Goal: Information Seeking & Learning: Find specific fact

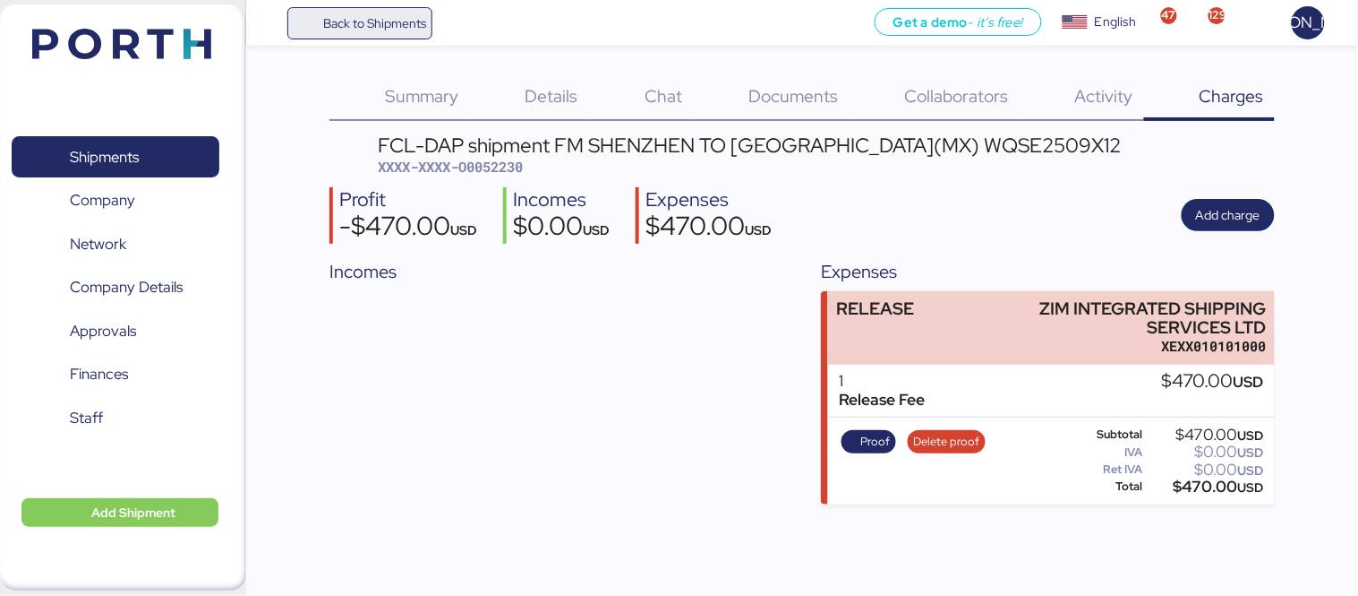
click at [344, 34] on span "Back to Shipments" at bounding box center [360, 23] width 133 height 32
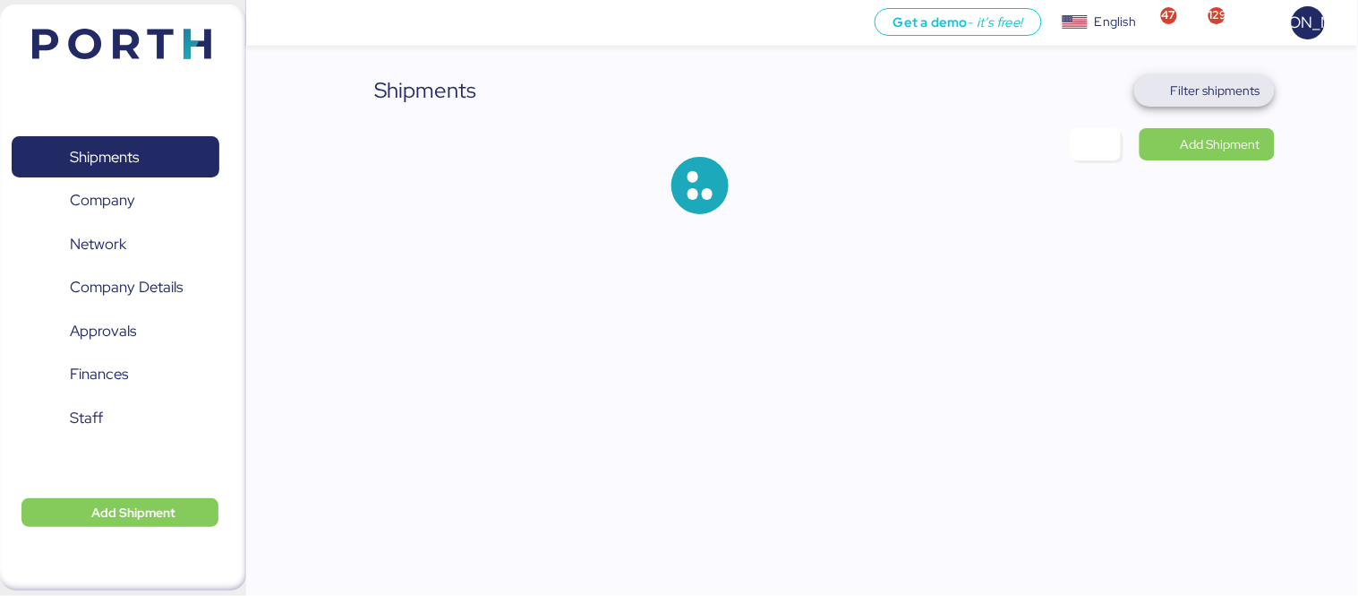
click at [1239, 90] on span "Filter shipments" at bounding box center [1216, 90] width 90 height 21
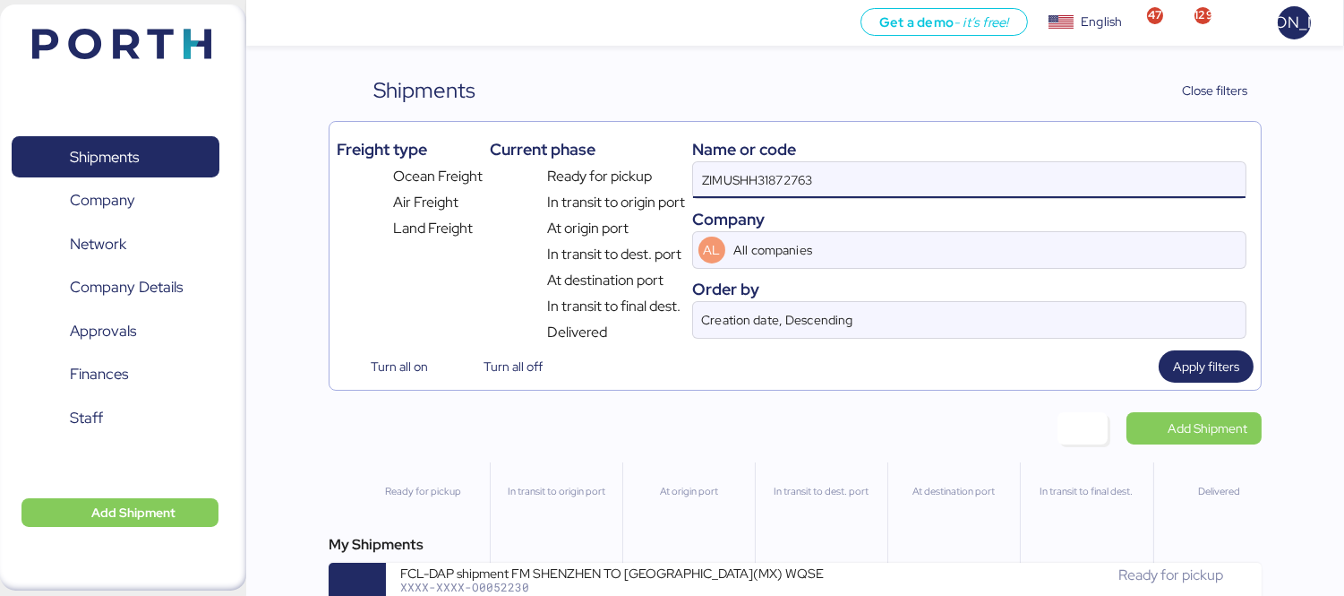
click at [857, 176] on input "ZIMUSHH31872763" at bounding box center [969, 180] width 553 height 36
paste input "TYOFH2086800"
type input "TYOFH2086800"
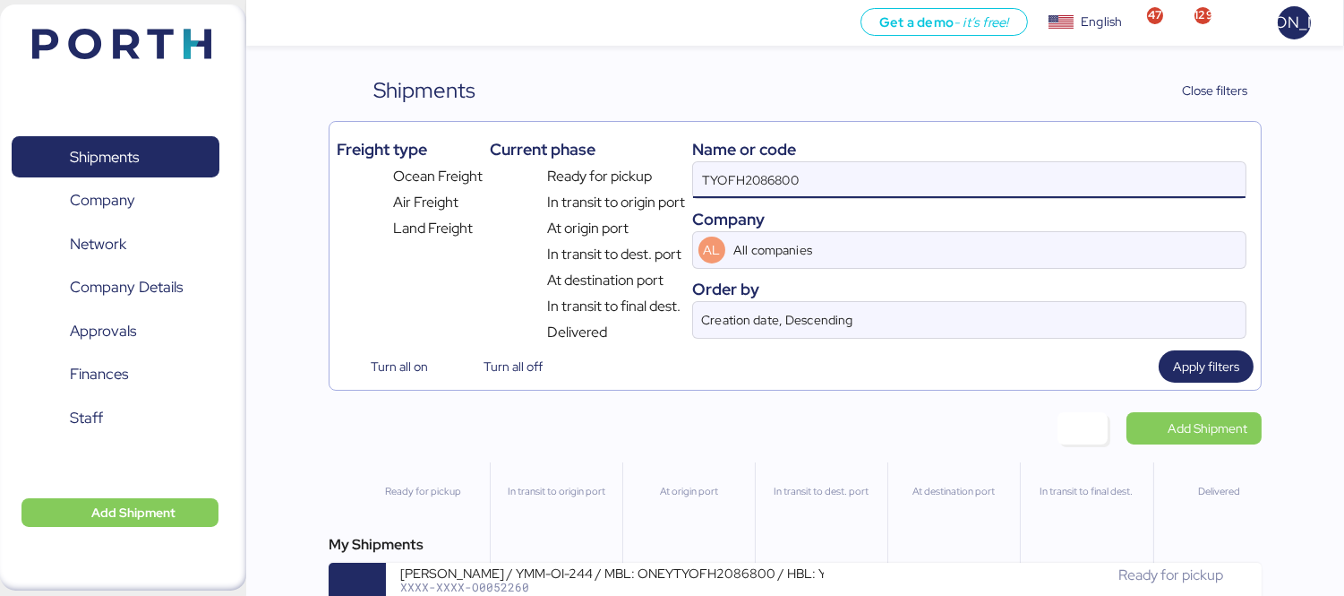
scroll to position [42, 0]
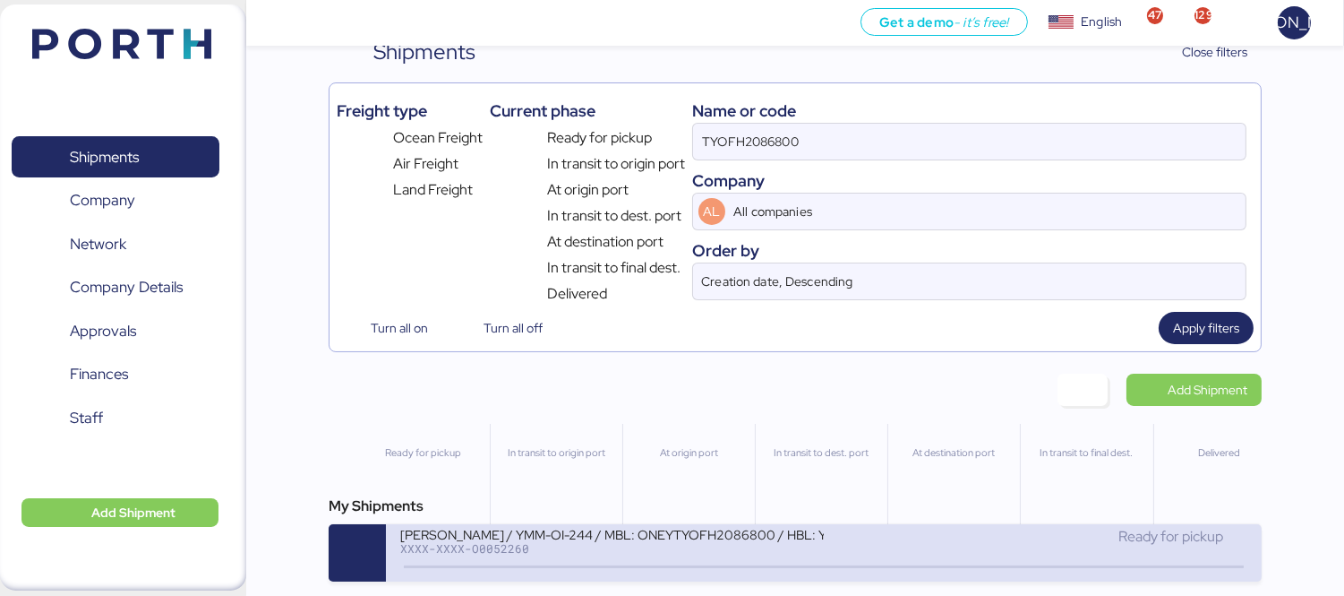
click at [672, 551] on div "XXXX-XXXX-O0052260" at bounding box center [612, 548] width 424 height 13
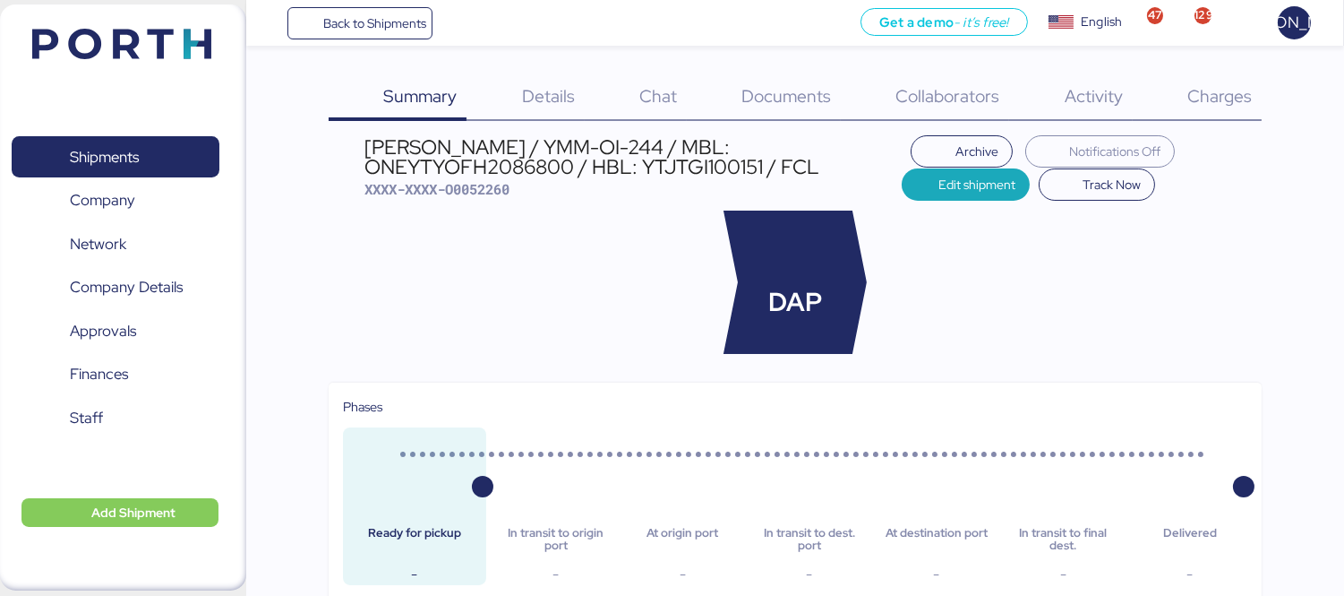
click at [1231, 99] on span "Charges" at bounding box center [1219, 95] width 64 height 23
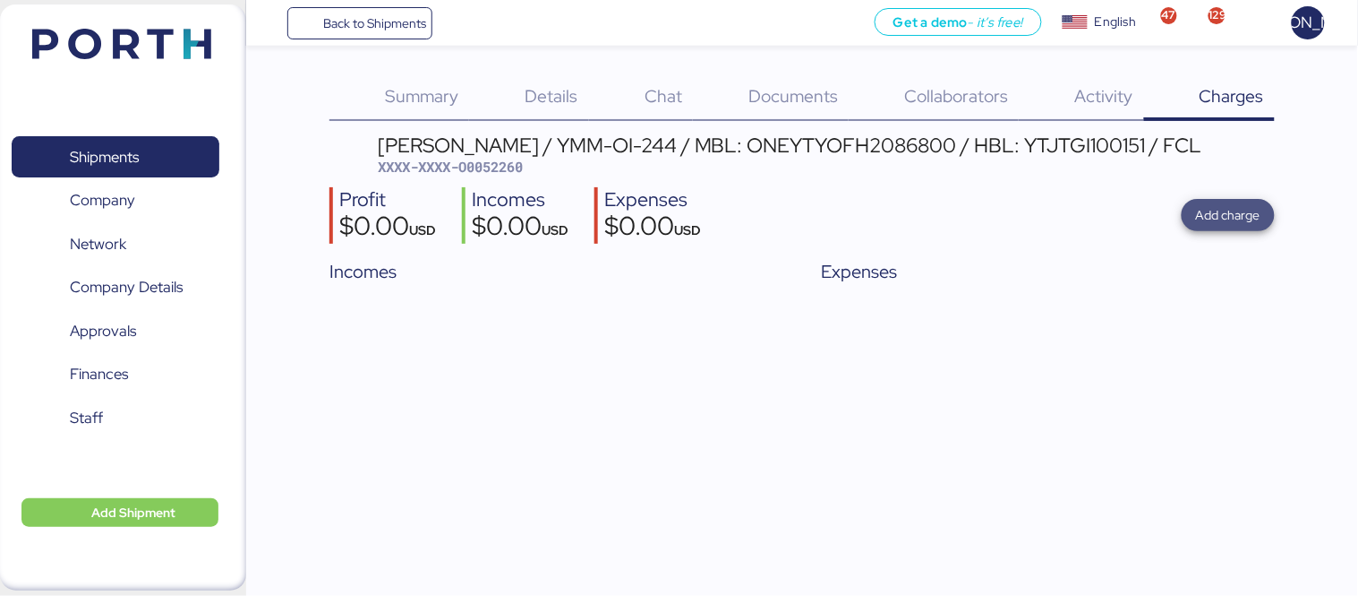
click at [1259, 215] on span "Add charge" at bounding box center [1228, 214] width 64 height 21
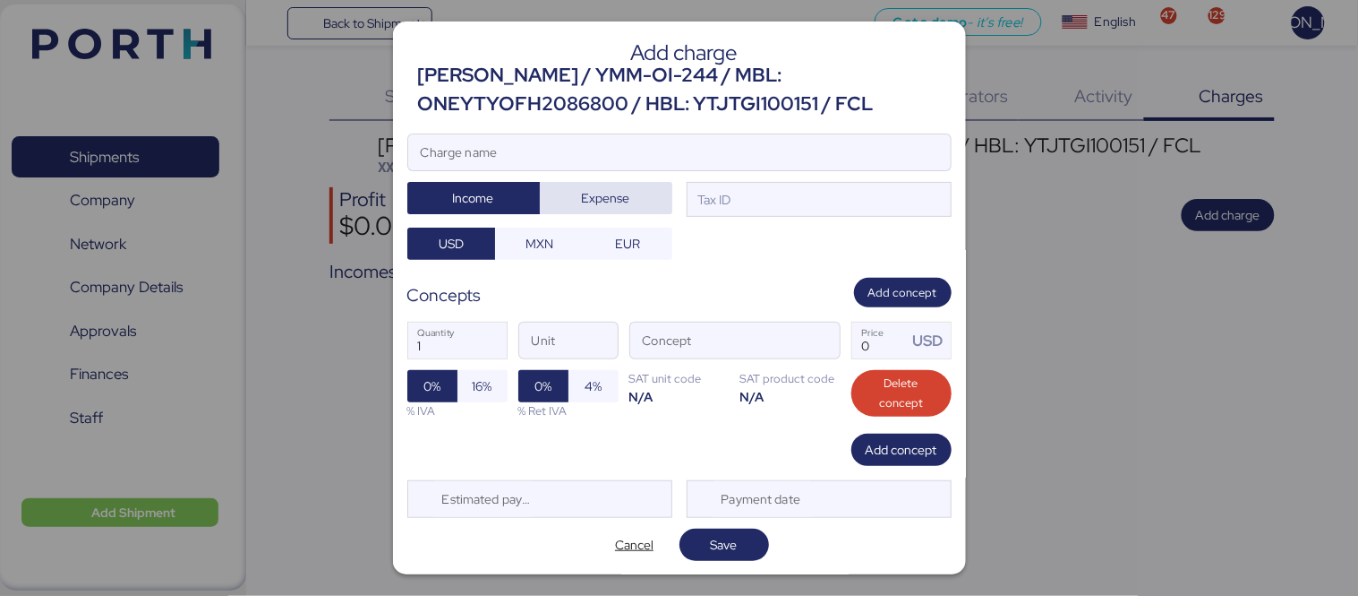
click at [621, 193] on span "Expense" at bounding box center [606, 197] width 48 height 21
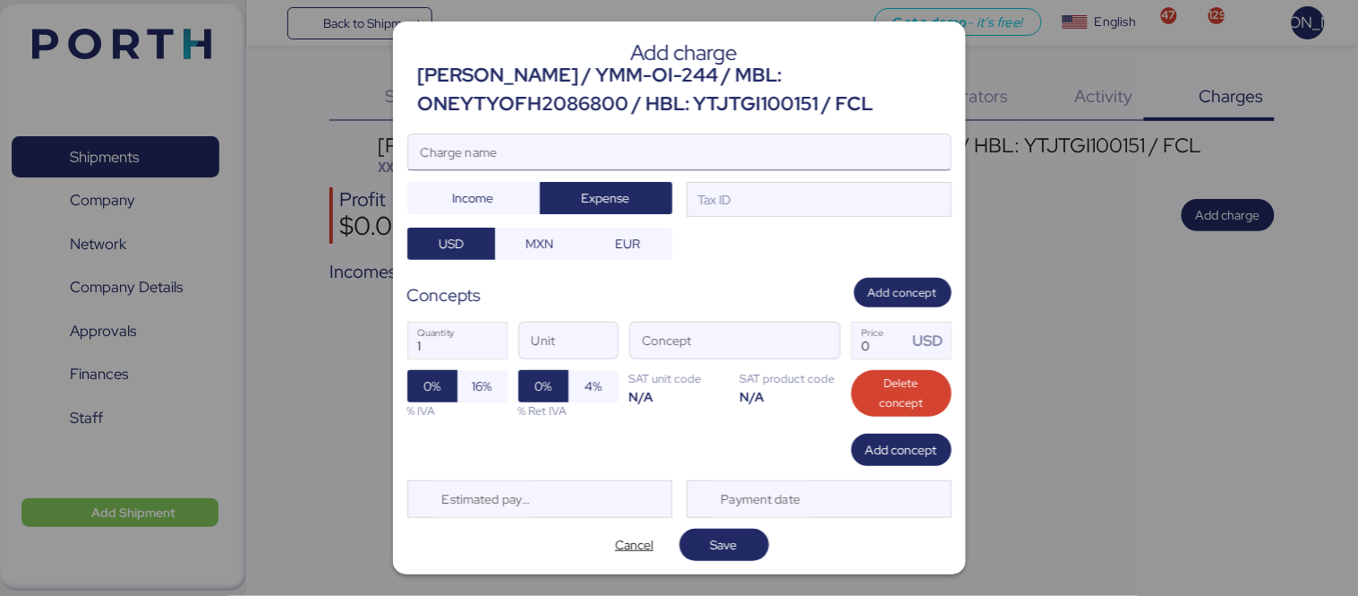
click at [634, 159] on input "Charge name" at bounding box center [679, 152] width 543 height 36
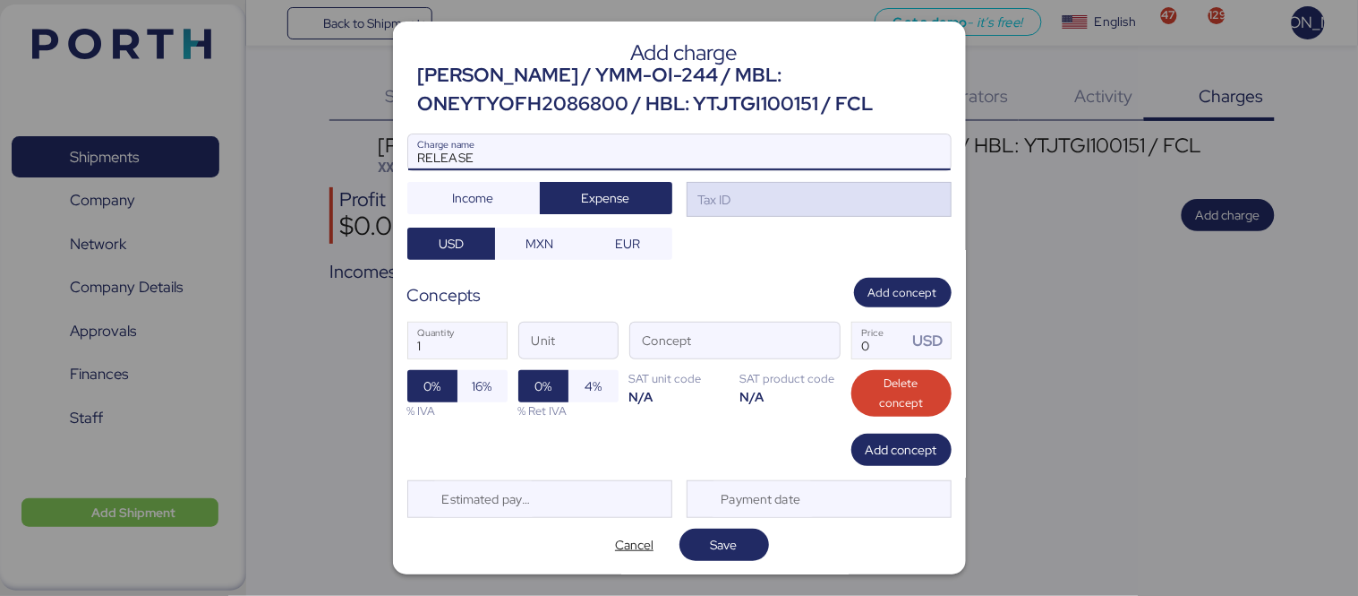
type input "RELEASE"
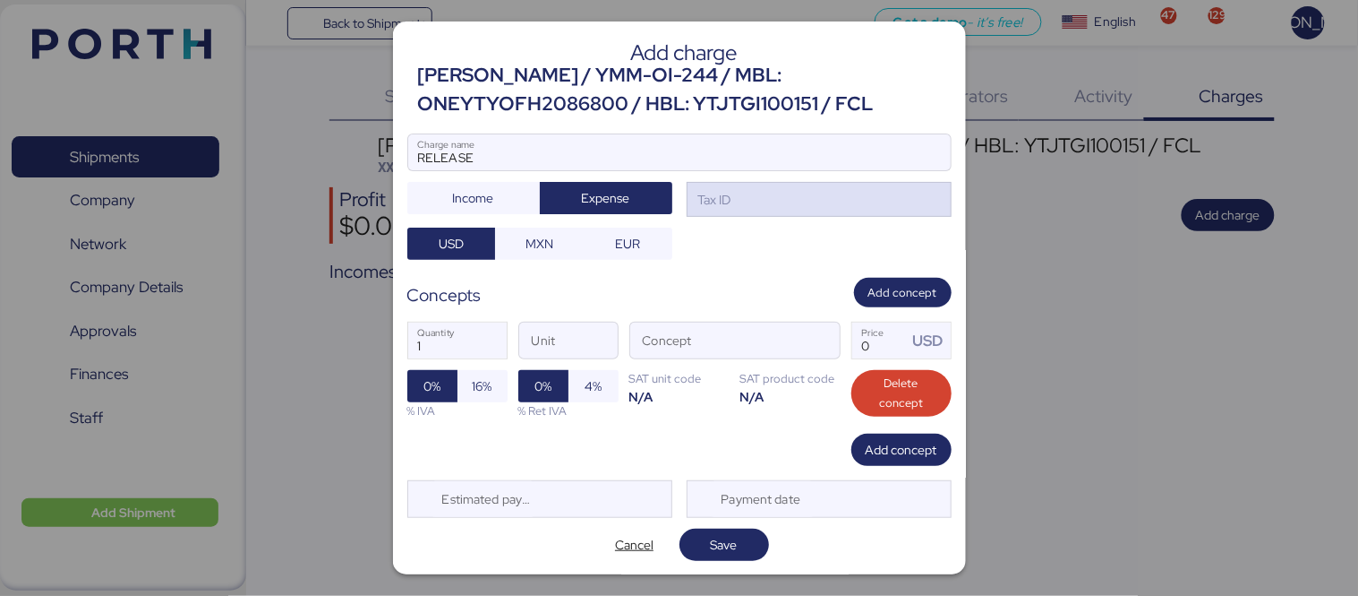
click at [724, 200] on div "Tax ID" at bounding box center [713, 200] width 37 height 20
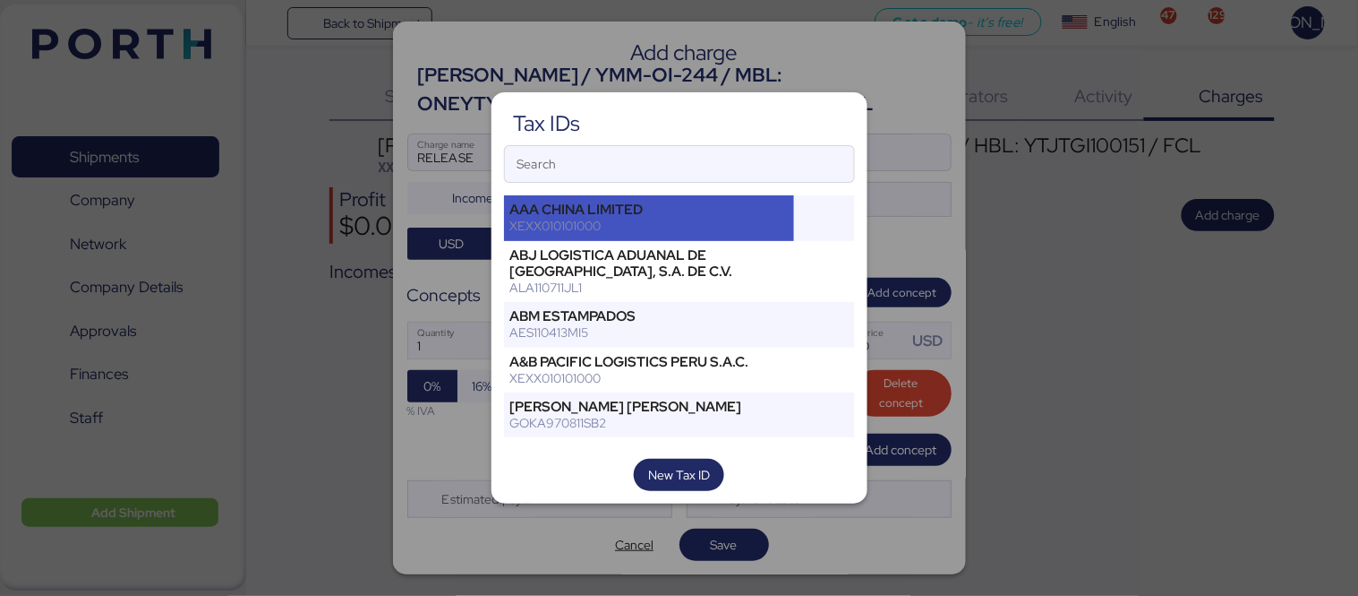
click at [696, 239] on div "AAA CHINA LIMITED XEXX010101000" at bounding box center [649, 217] width 291 height 45
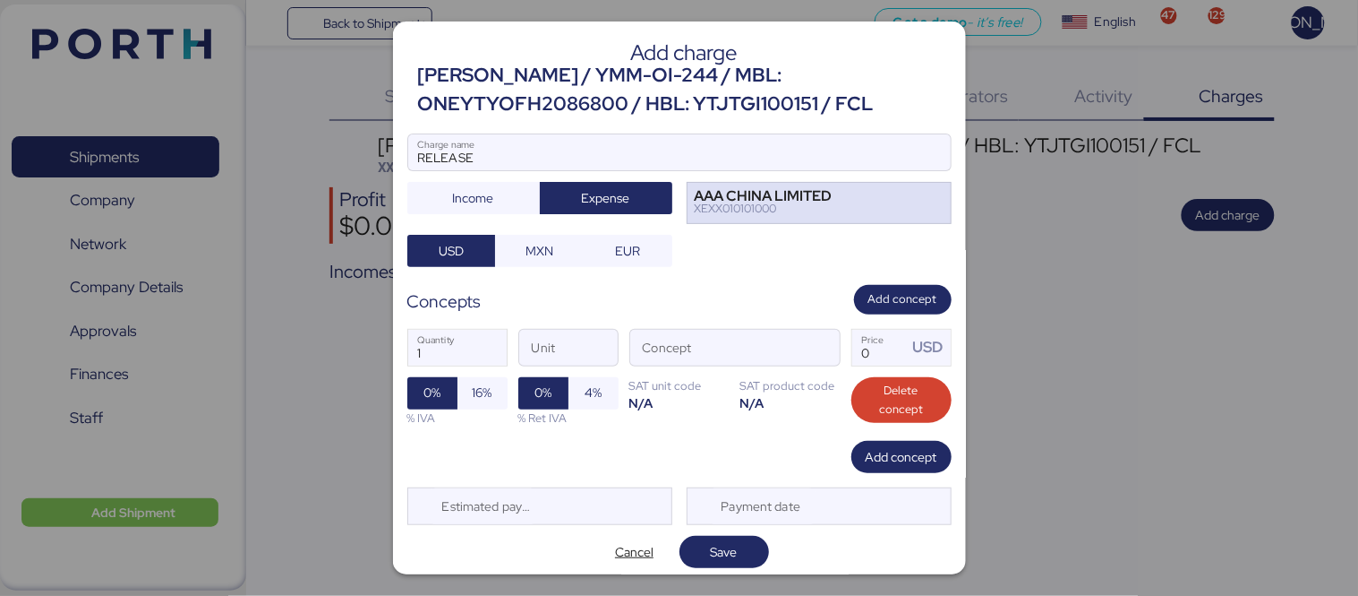
click at [733, 195] on div "AAA CHINA LIMITED" at bounding box center [764, 196] width 138 height 13
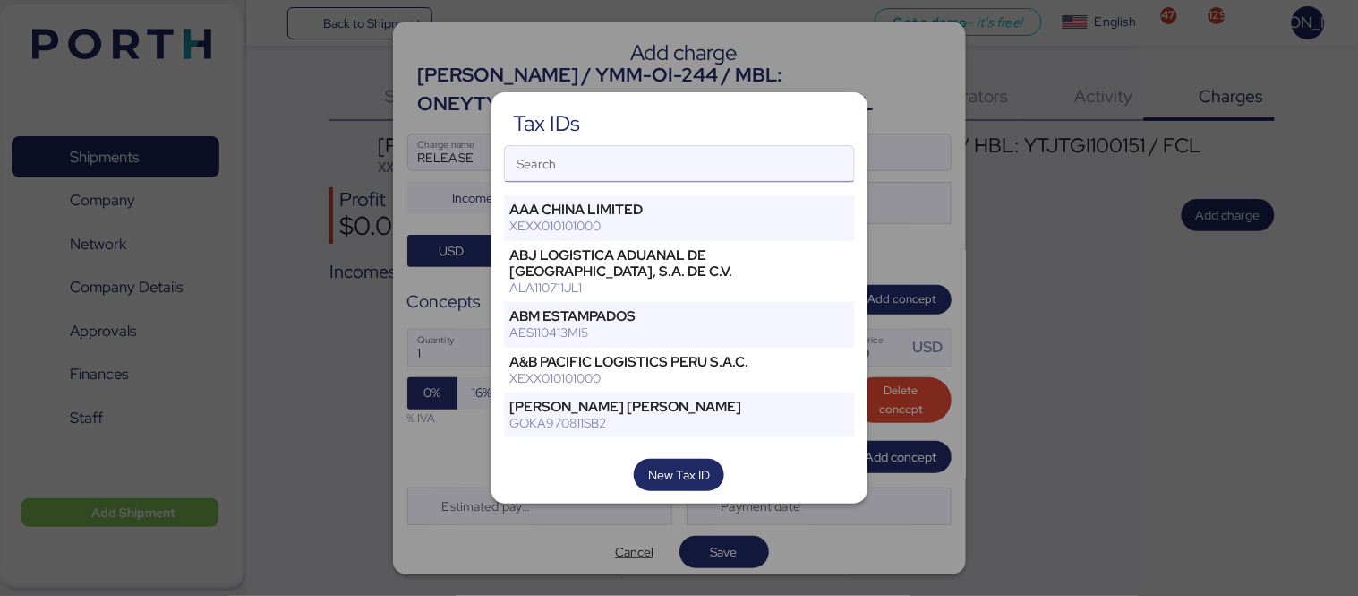
click at [647, 175] on input "Search" at bounding box center [679, 164] width 349 height 36
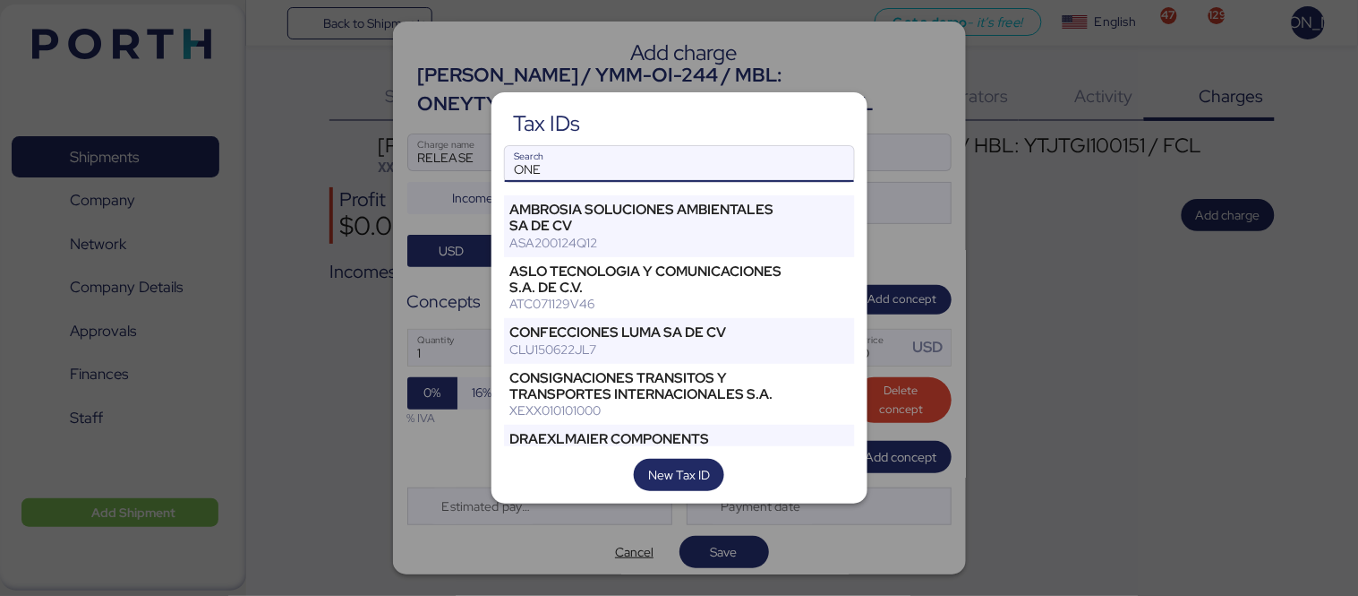
click at [647, 175] on input "ONE" at bounding box center [679, 164] width 349 height 36
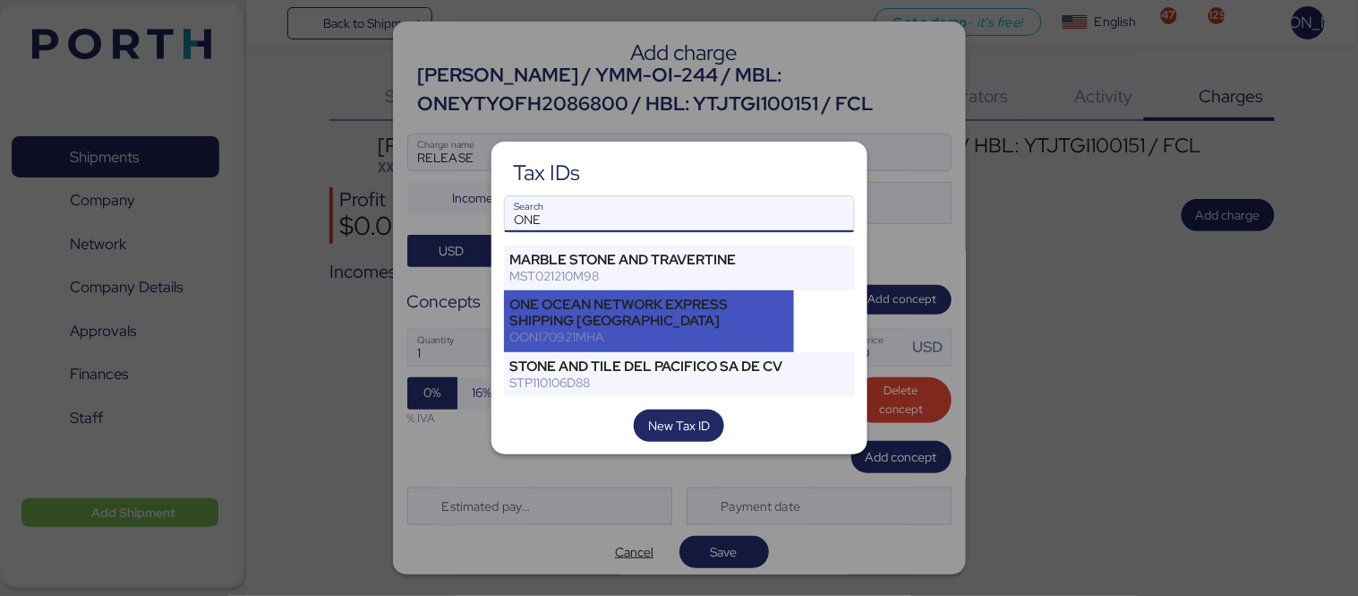
type input "ONE"
click at [727, 324] on div "ONE OCEAN NETWORK EXPRESS SHIPPING [GEOGRAPHIC_DATA]" at bounding box center [649, 312] width 279 height 32
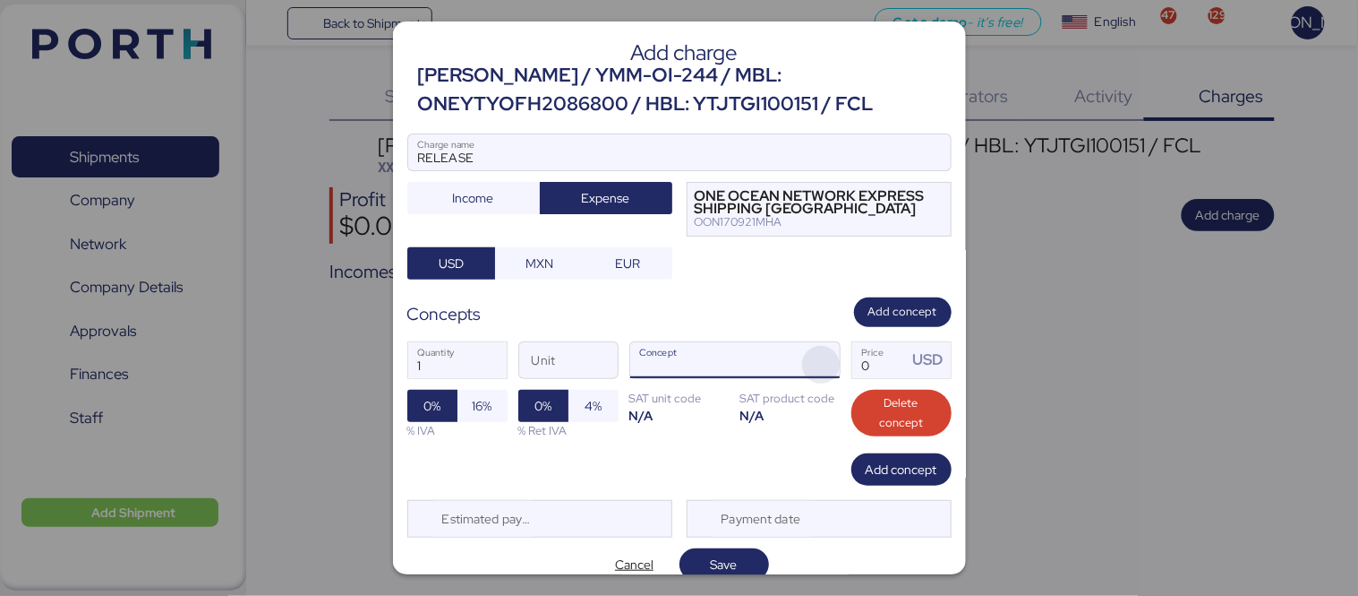
click at [802, 363] on span "button" at bounding box center [821, 365] width 38 height 38
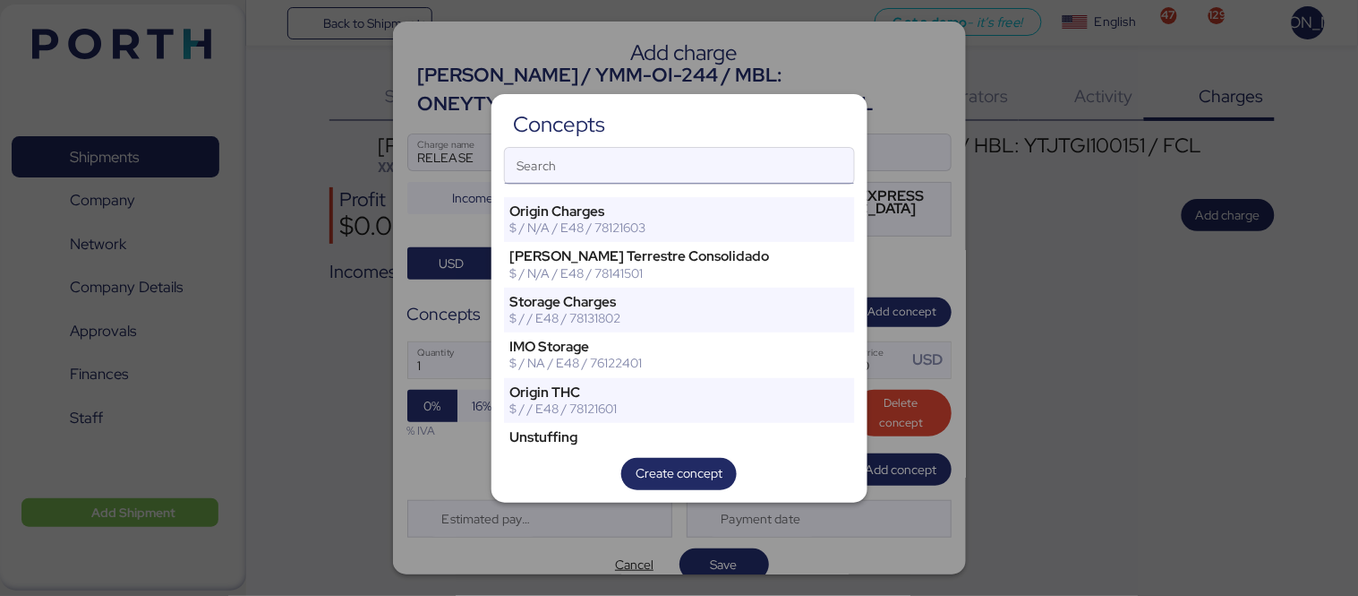
click at [708, 162] on input "Search" at bounding box center [679, 166] width 349 height 36
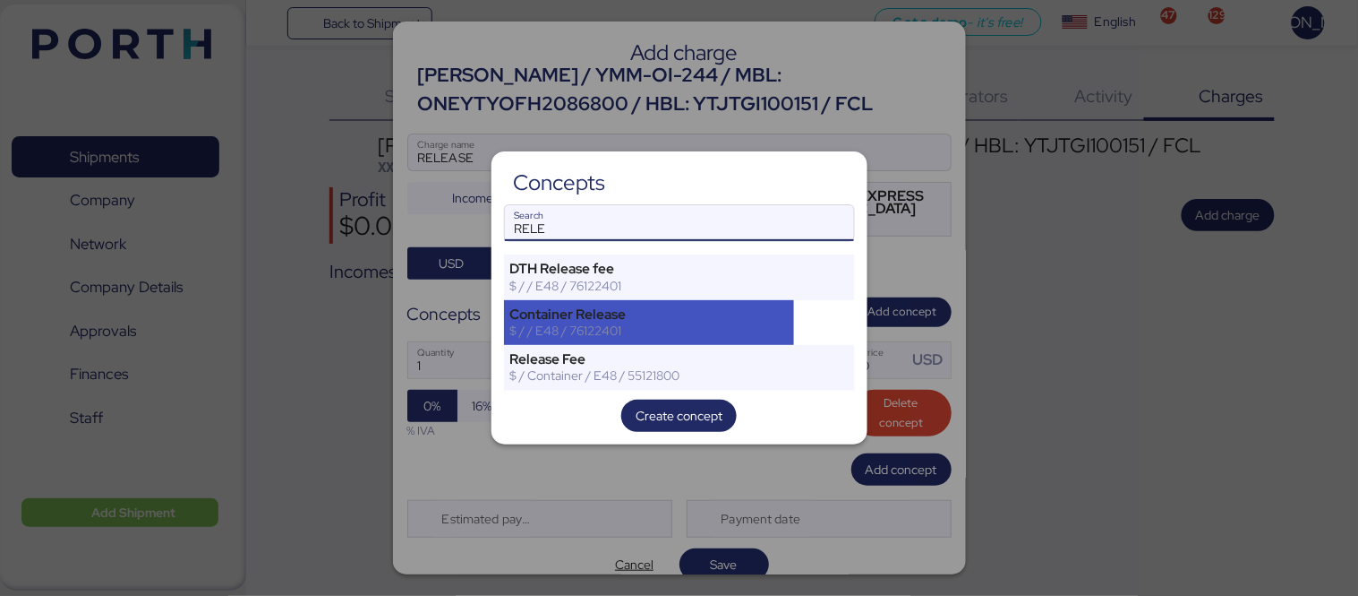
type input "RELE"
click at [657, 306] on div "Container Release" at bounding box center [649, 314] width 279 height 16
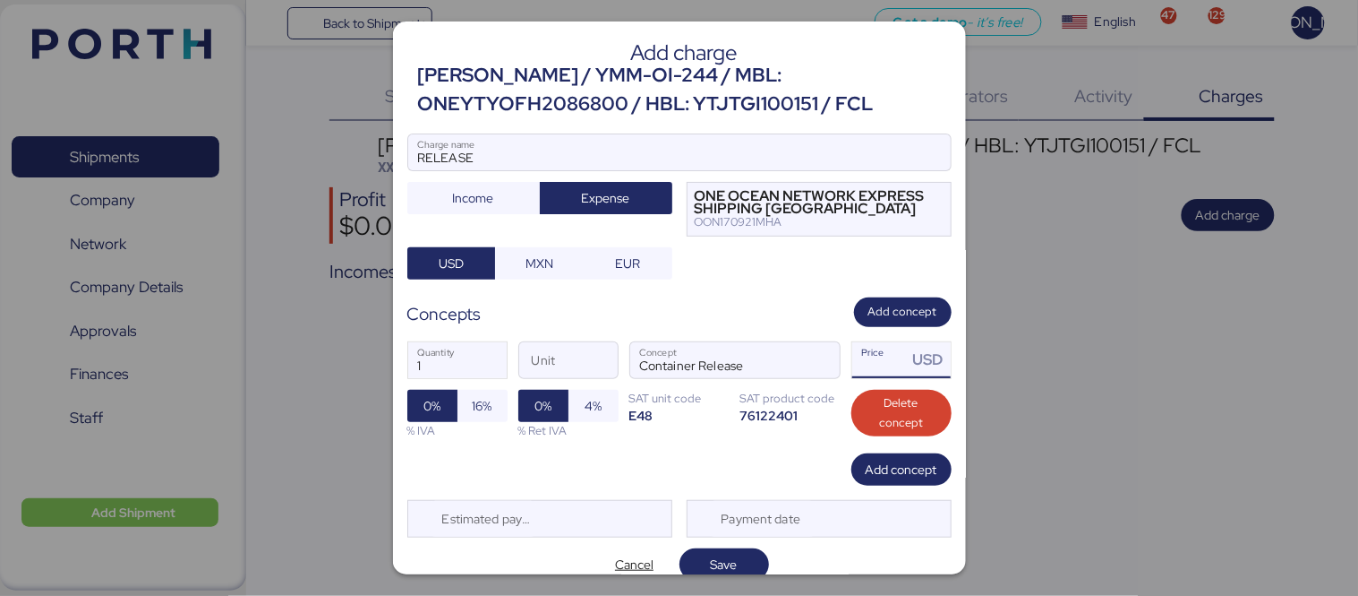
click at [863, 365] on input "Price USD" at bounding box center [881, 360] width 56 height 36
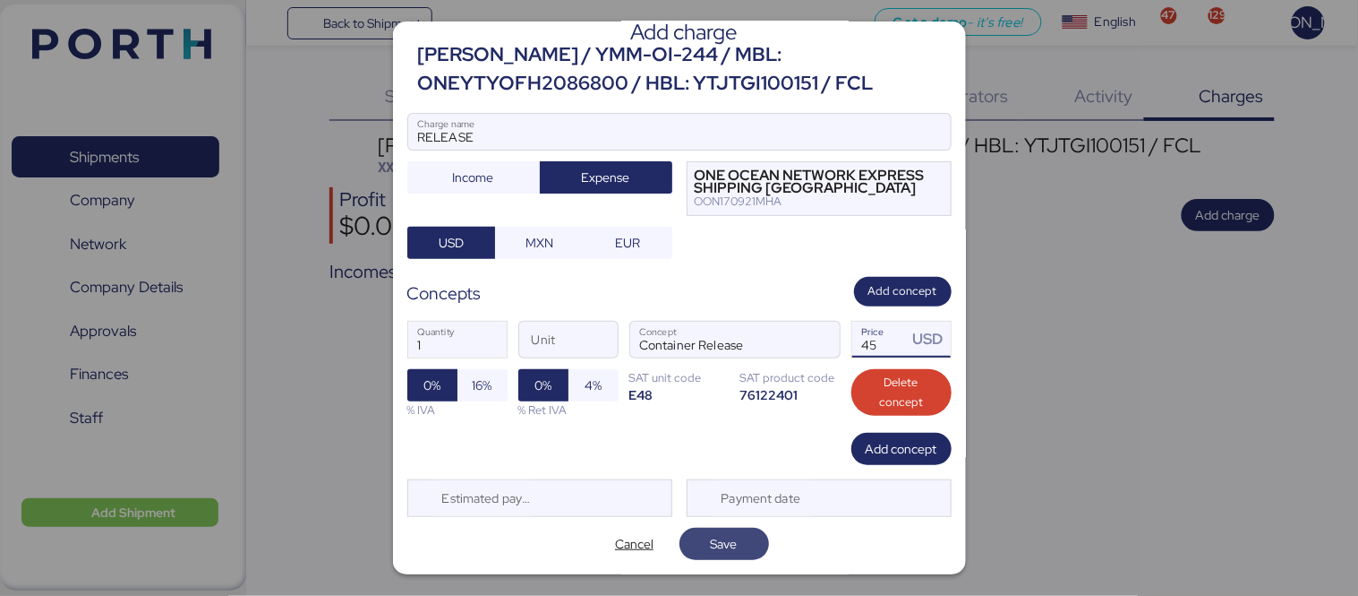
type input "45"
click at [711, 534] on span "Save" at bounding box center [724, 543] width 27 height 21
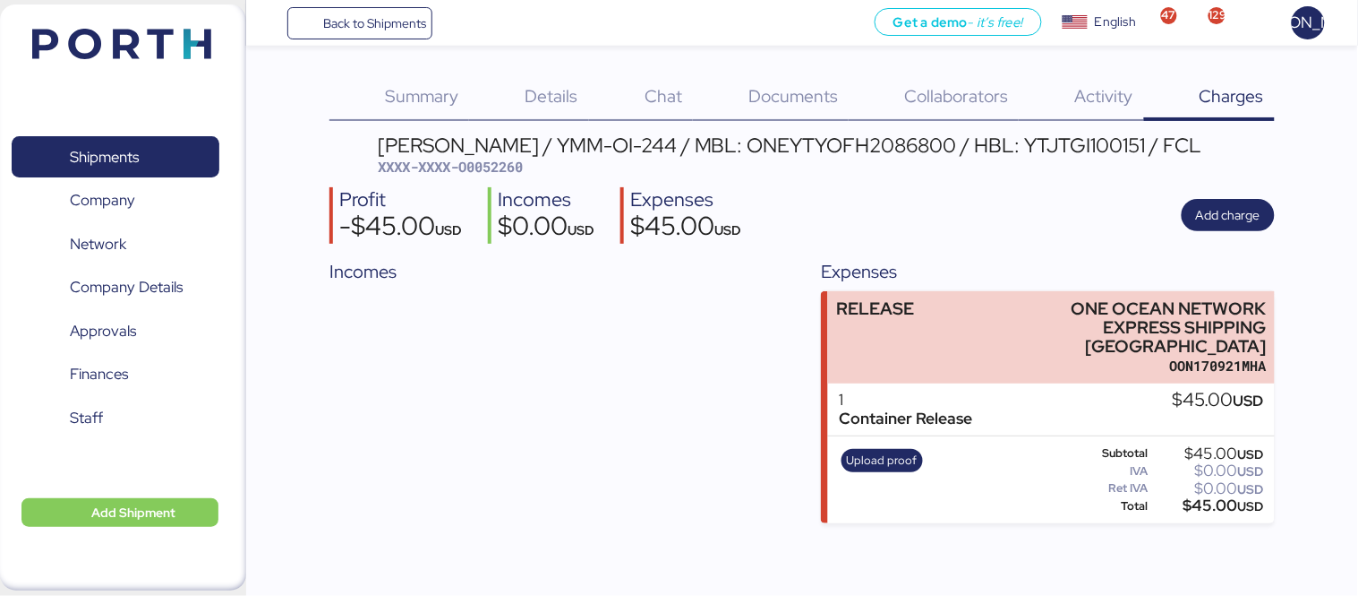
click at [790, 362] on div "Incomes Expenses RELEASE ONE OCEAN NETWORK EXPRESS SHIPPING [GEOGRAPHIC_DATA] O…" at bounding box center [803, 391] width 946 height 266
click at [858, 450] on span "Upload proof" at bounding box center [882, 460] width 71 height 20
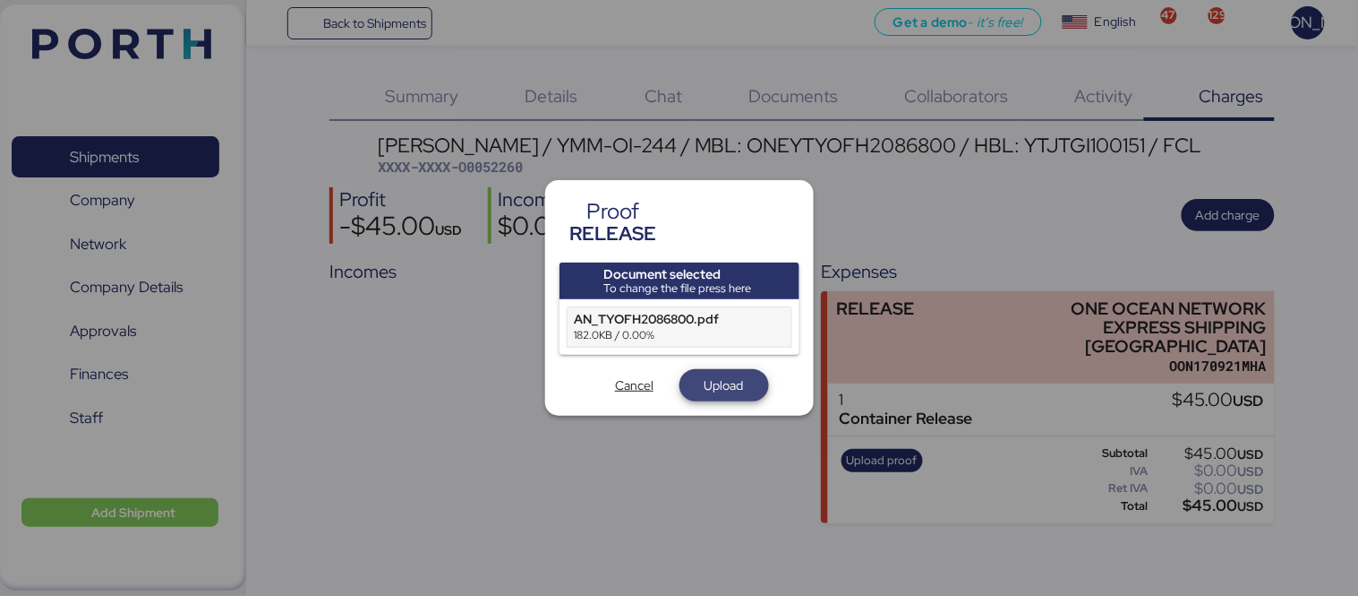
click at [722, 373] on span "Upload" at bounding box center [724, 385] width 61 height 25
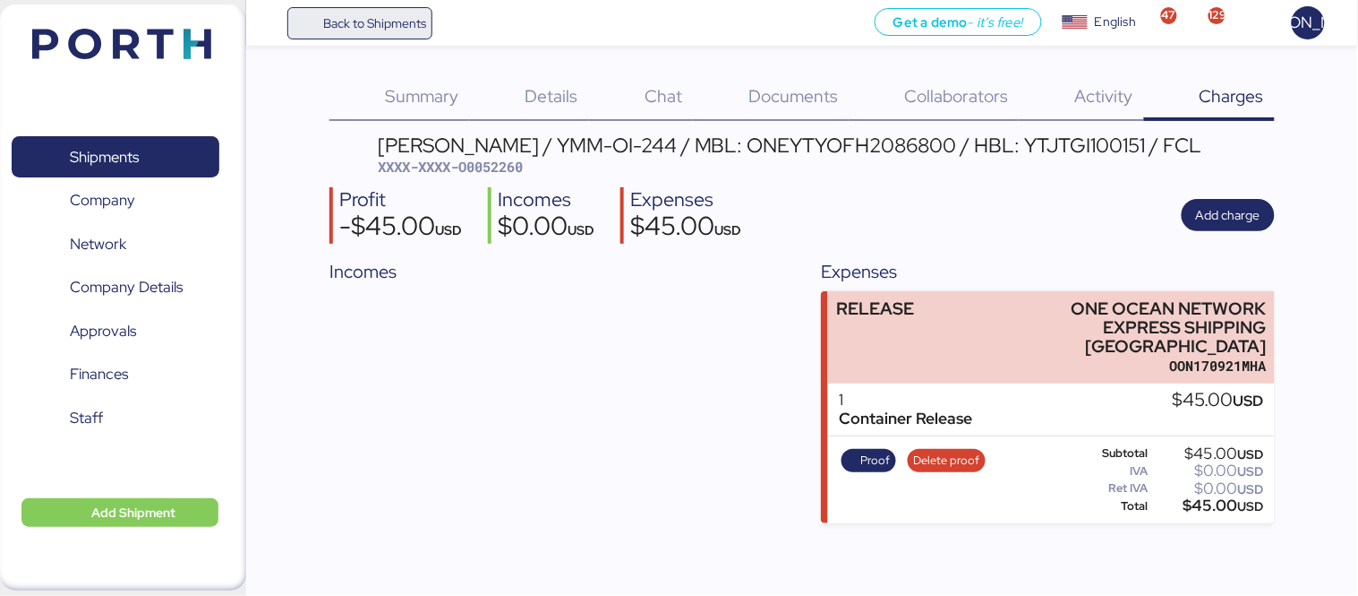
click at [413, 28] on span "Back to Shipments" at bounding box center [374, 23] width 103 height 21
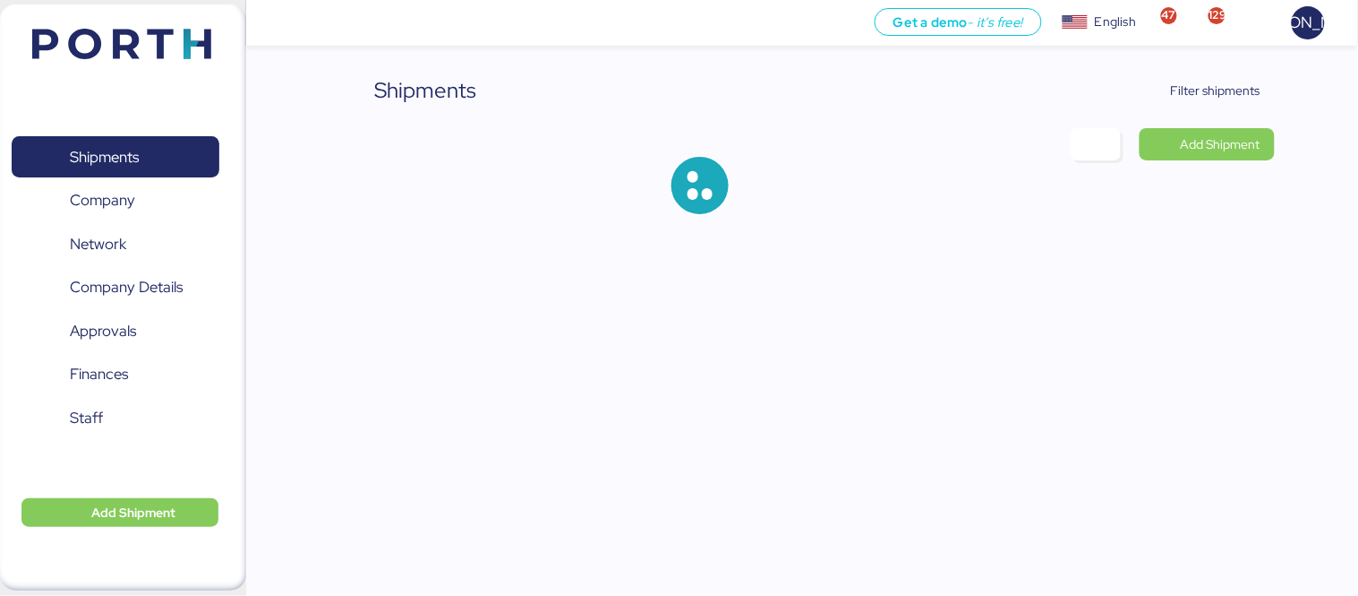
drag, startPoint x: 1216, startPoint y: 83, endPoint x: 1341, endPoint y: 68, distance: 125.4
click at [1341, 68] on div "Shipments Filter shipments Add Shipment" at bounding box center [679, 121] width 1358 height 243
click at [1229, 81] on span "Filter shipments" at bounding box center [1216, 90] width 90 height 21
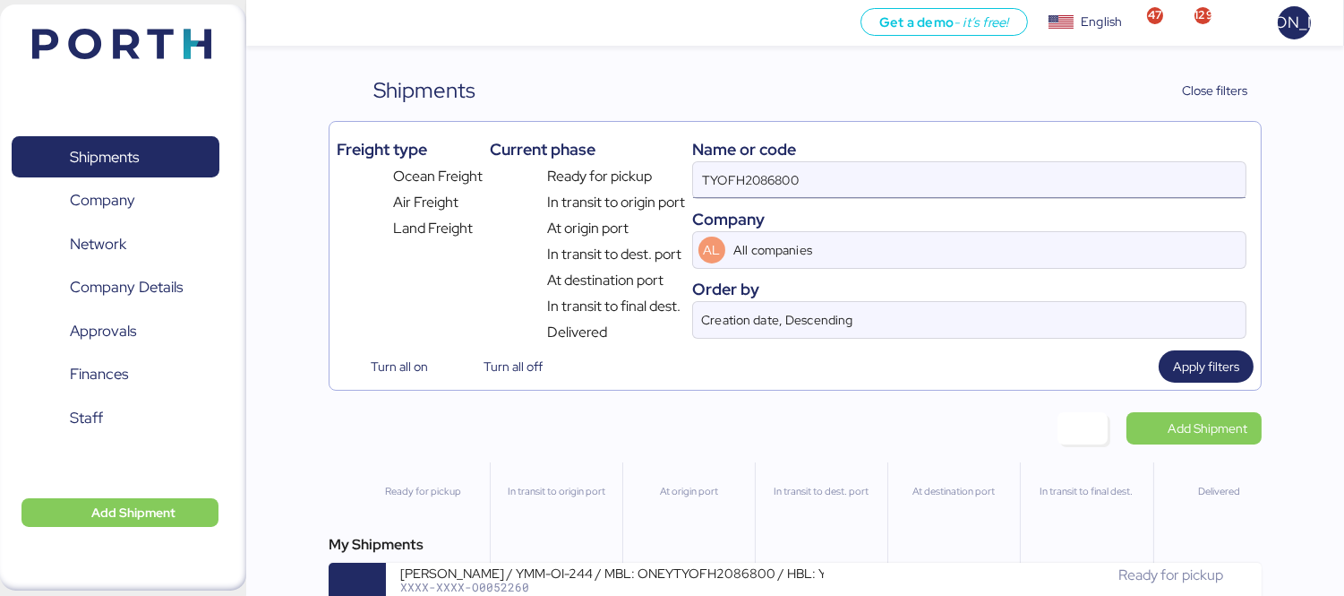
click at [887, 195] on input "TYOFH2086800" at bounding box center [969, 180] width 553 height 36
paste input "O0052181"
type input "O0052181"
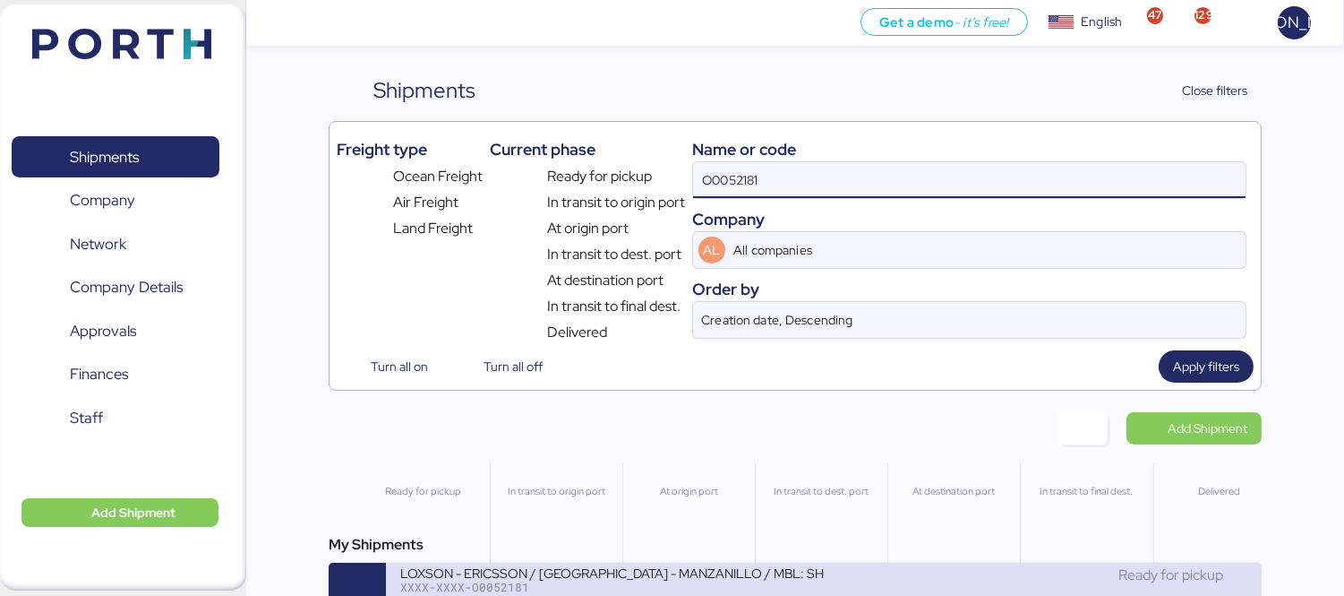
click at [887, 567] on div "LOXSON - ERICSSON / [GEOGRAPHIC_DATA] - MANZANILLO / MBL: SHMZL25190329 - HBL: …" at bounding box center [824, 590] width 876 height 57
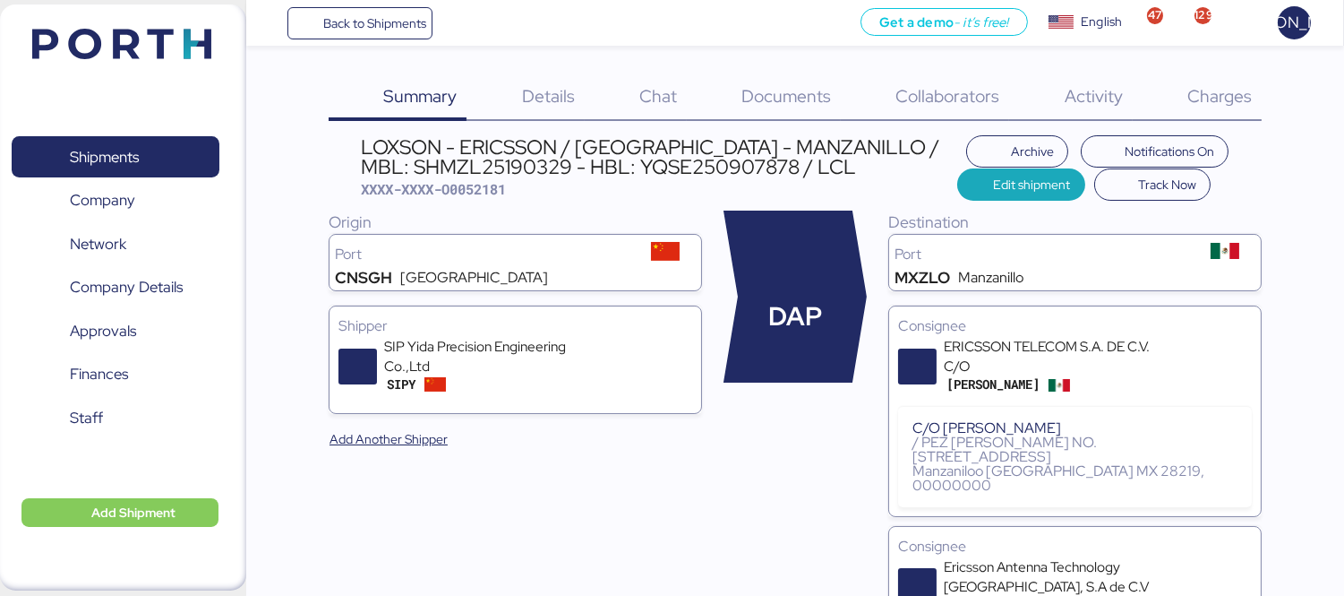
click at [1221, 92] on span "Charges" at bounding box center [1219, 95] width 64 height 23
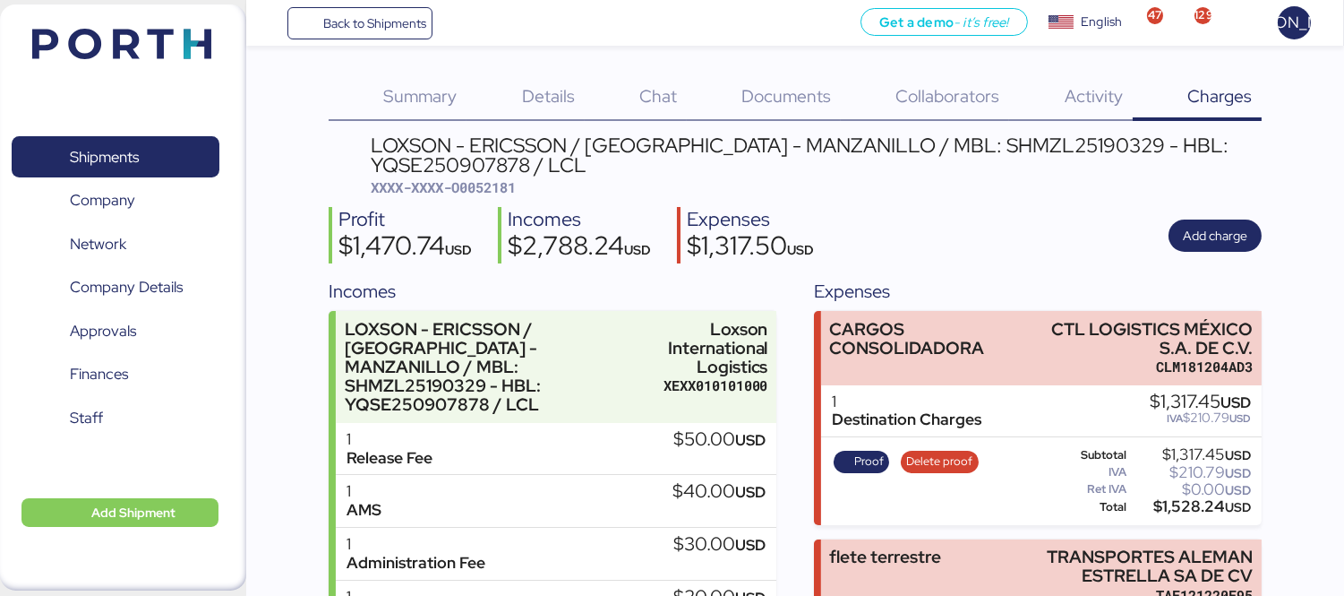
click at [791, 96] on span "Documents" at bounding box center [786, 95] width 90 height 23
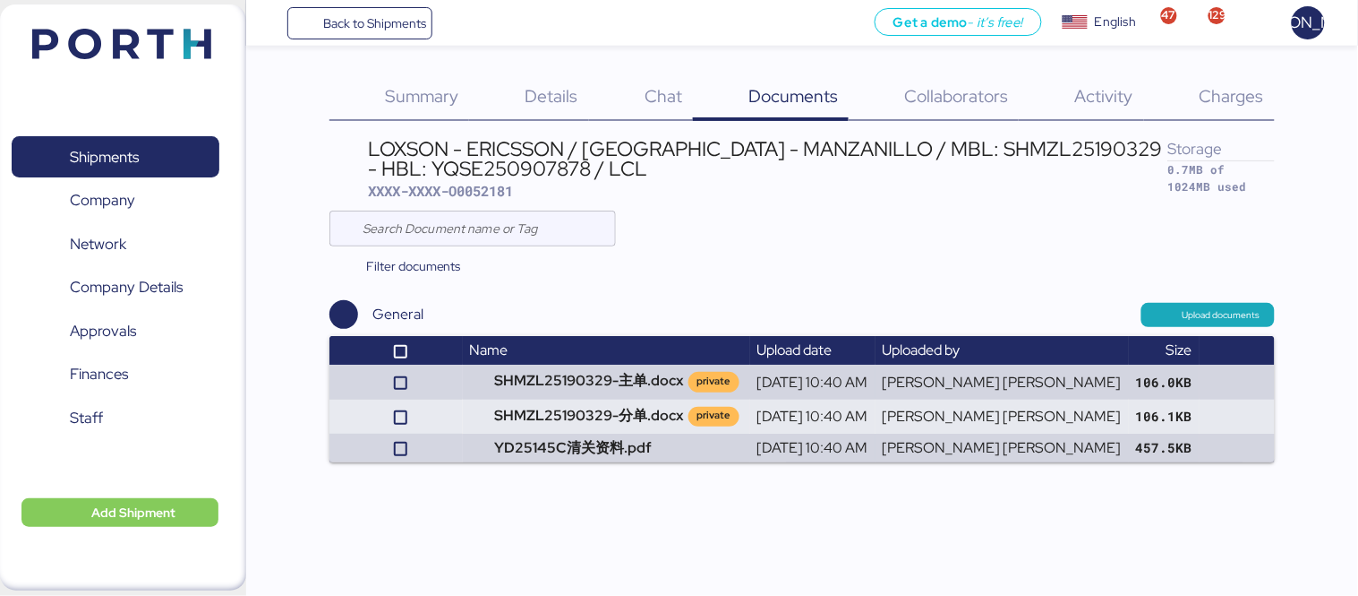
click at [660, 287] on div "LOXSON - ERICSSON / [GEOGRAPHIC_DATA] - MANZANILLO / MBL: SHMZL25190329 - HBL: …" at bounding box center [803, 298] width 946 height 327
click at [597, 466] on div "Back to Shipments Get a demo - it’s free! Get a demo English Inglés English 47 …" at bounding box center [679, 298] width 1358 height 596
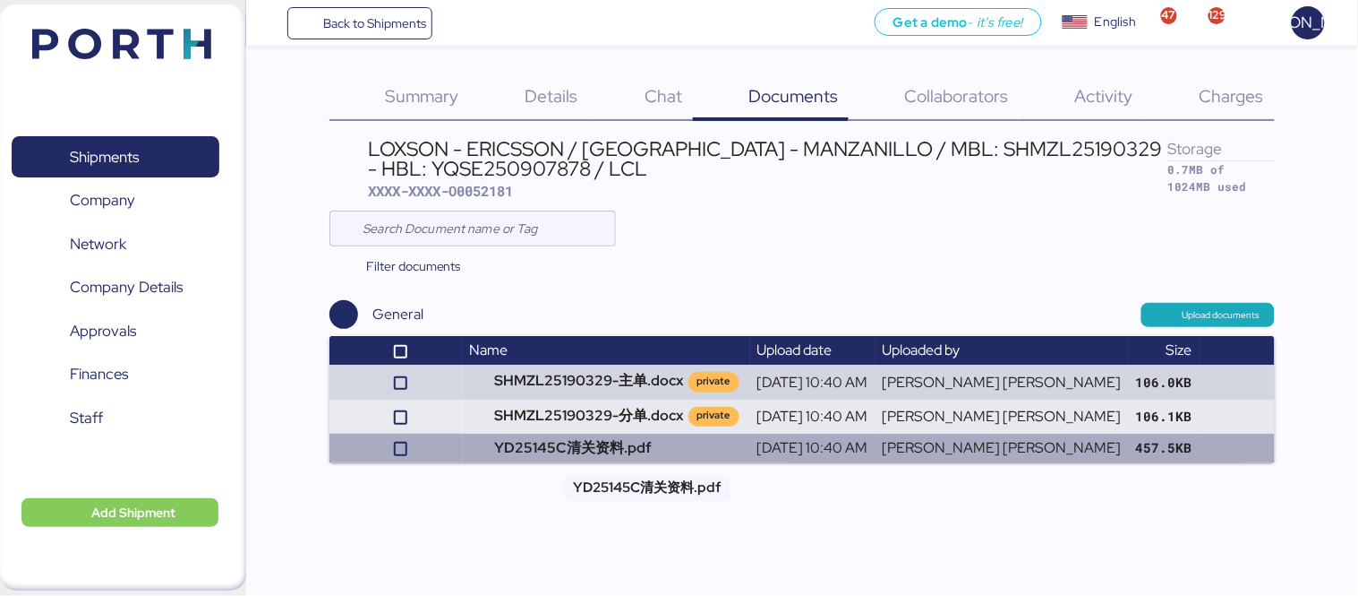
click at [596, 448] on td "YD25145C清关资料.pdf" at bounding box center [606, 447] width 287 height 29
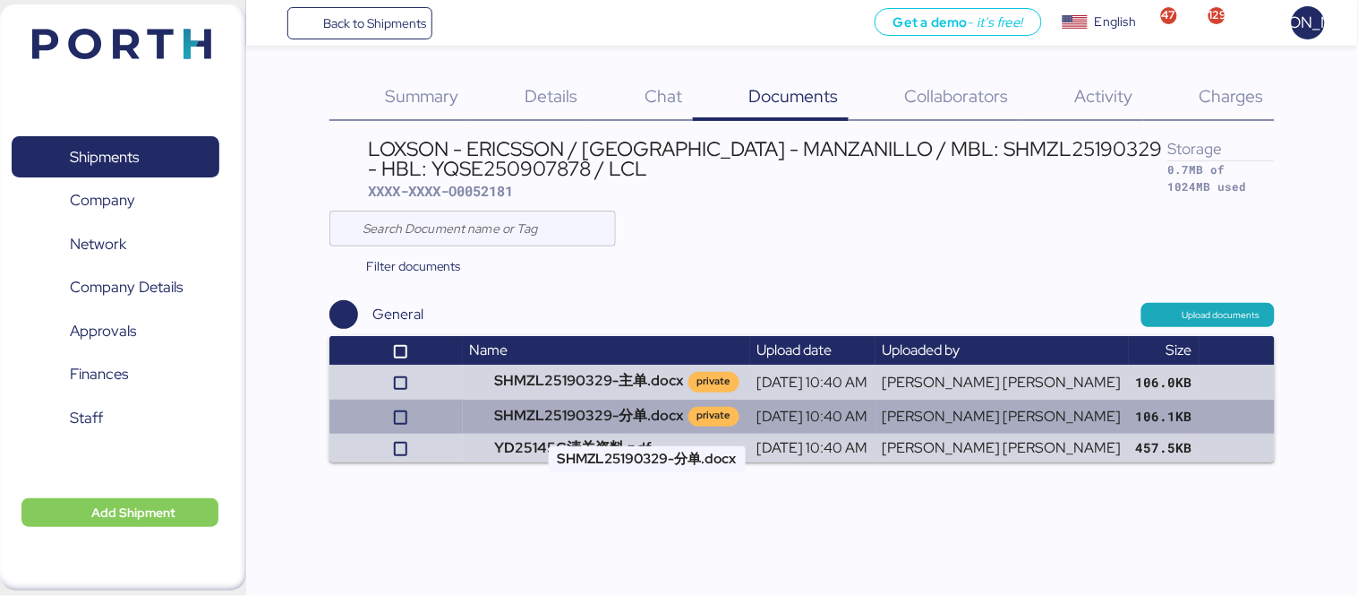
click at [648, 414] on td "SHMZL25190329-分单.docx private" at bounding box center [606, 416] width 287 height 34
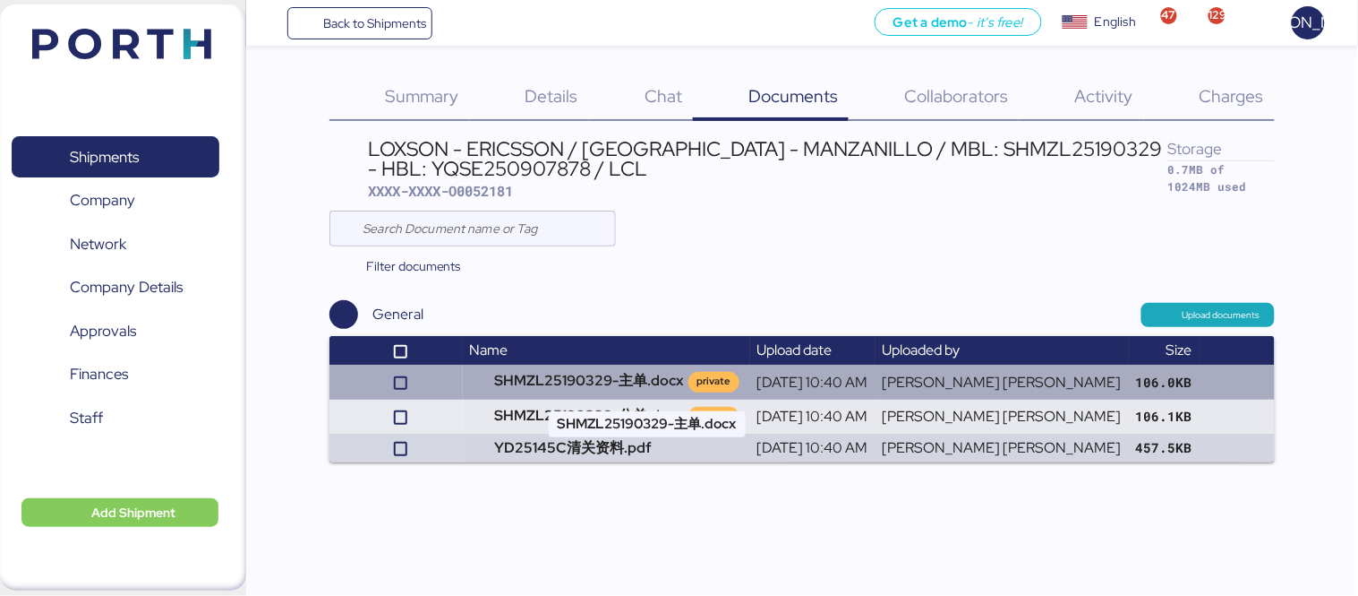
click at [594, 374] on td "SHMZL25190329-主单.docx private" at bounding box center [606, 381] width 287 height 34
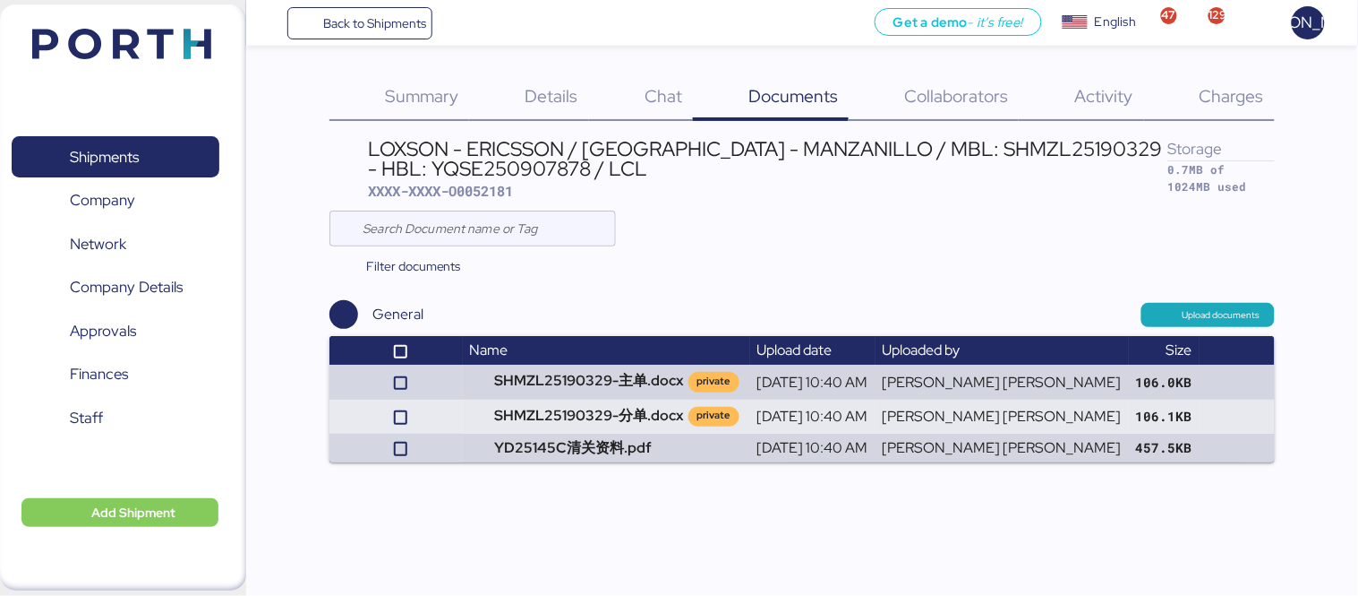
click at [472, 184] on span "XXXX-XXXX-O0052181" at bounding box center [441, 191] width 145 height 18
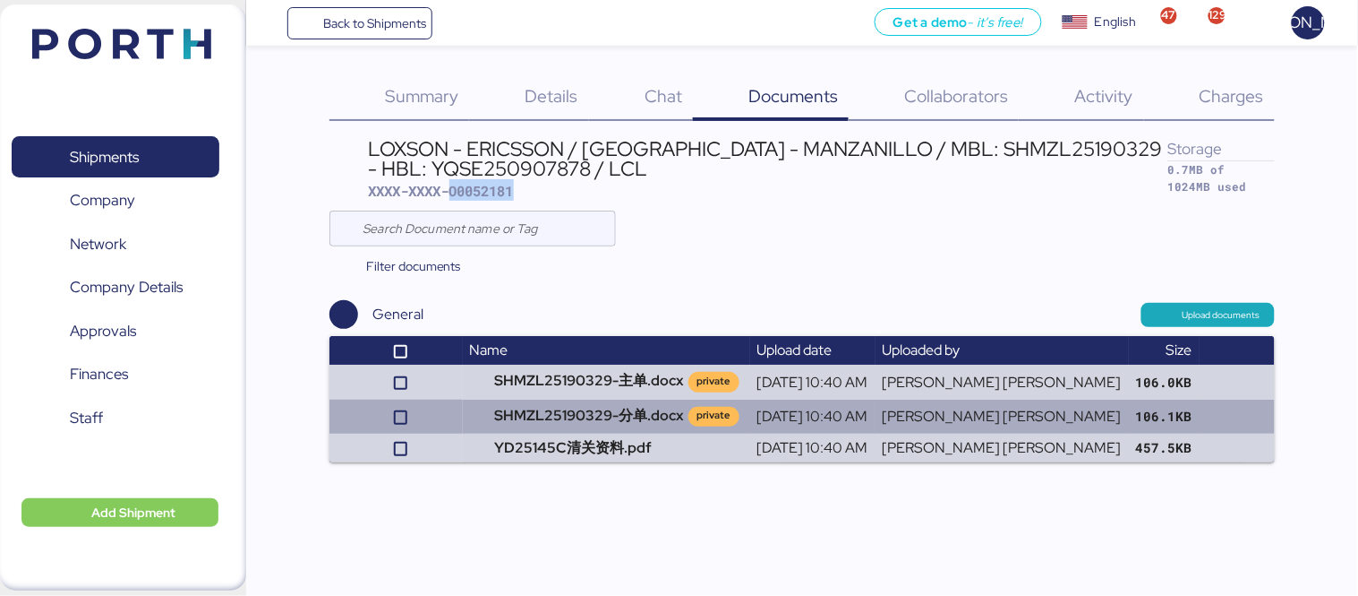
copy span "O0052181"
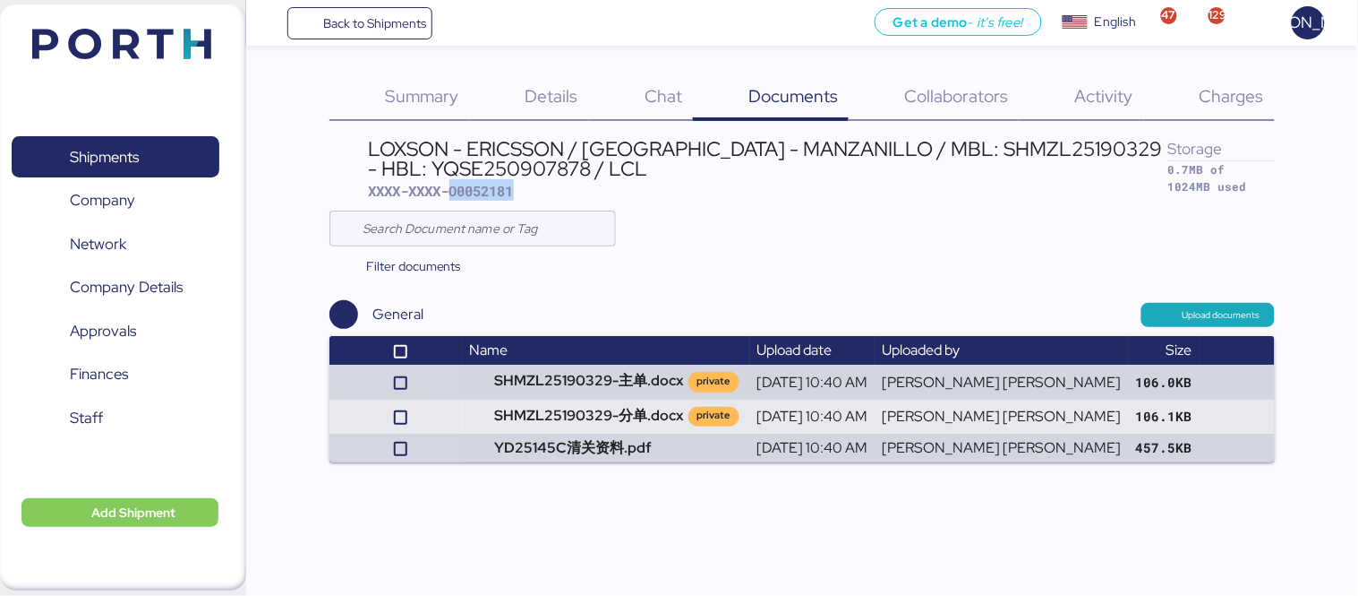
copy span "O0052181"
click at [176, 148] on span "Shipments" at bounding box center [115, 157] width 193 height 26
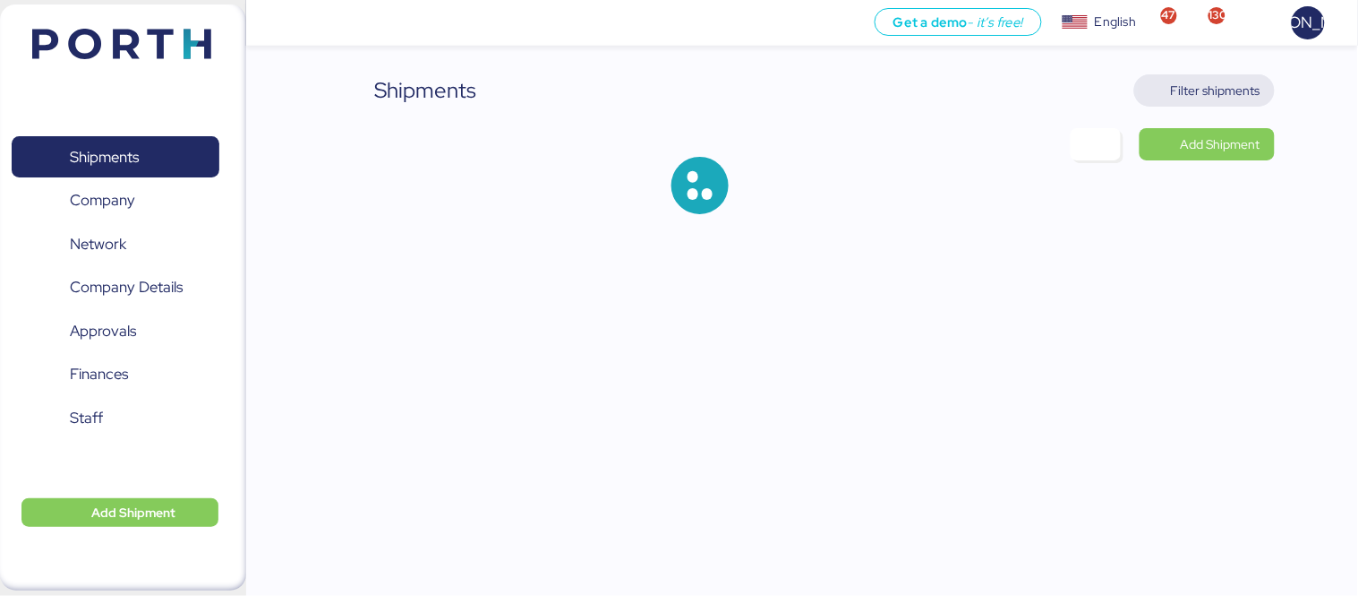
click at [1214, 90] on span "Filter shipments" at bounding box center [1216, 90] width 90 height 21
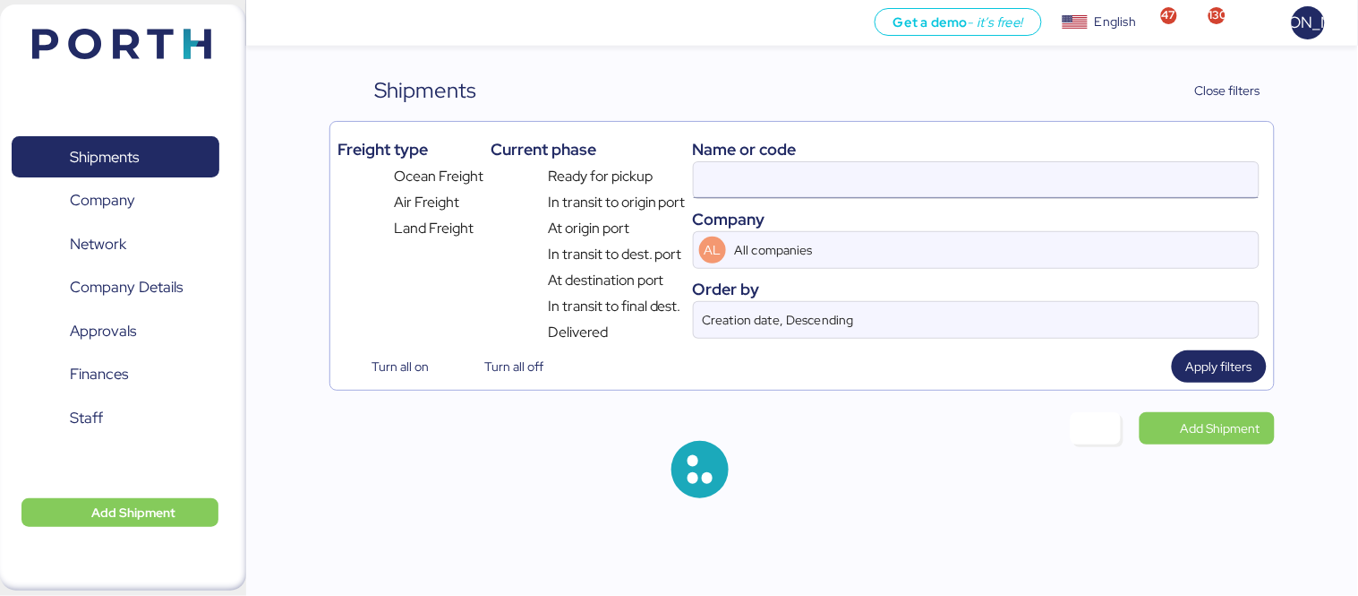
click at [737, 180] on input at bounding box center [976, 180] width 565 height 36
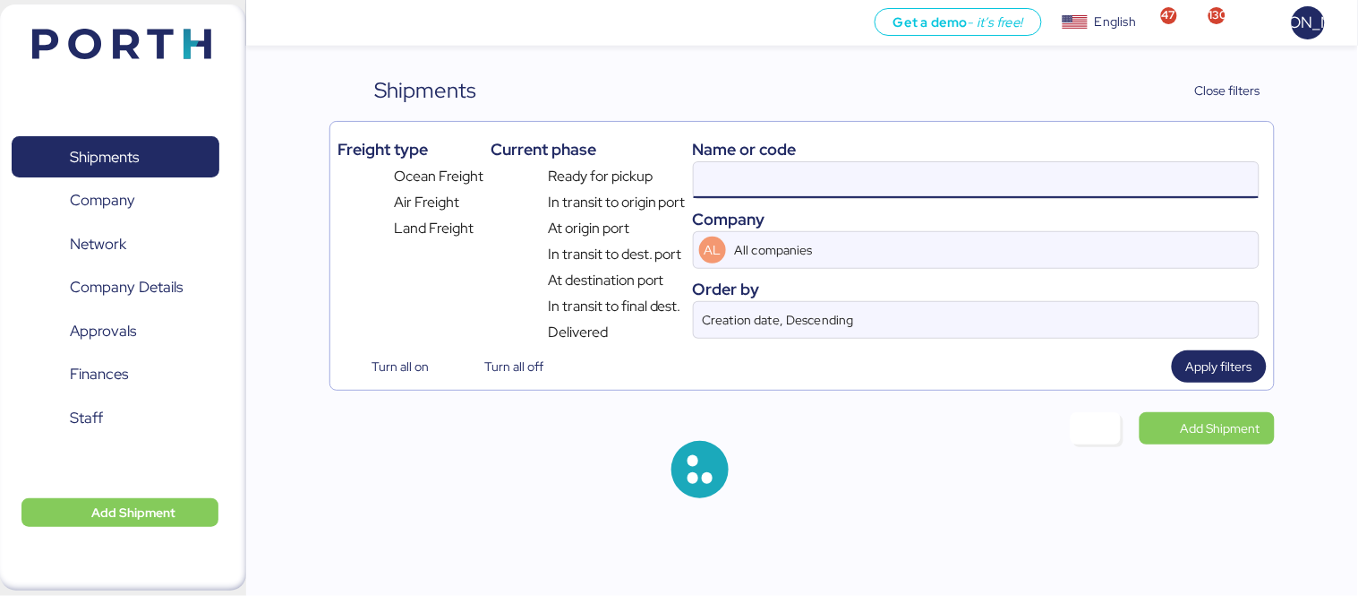
paste input "O0052182"
type input "O0052182"
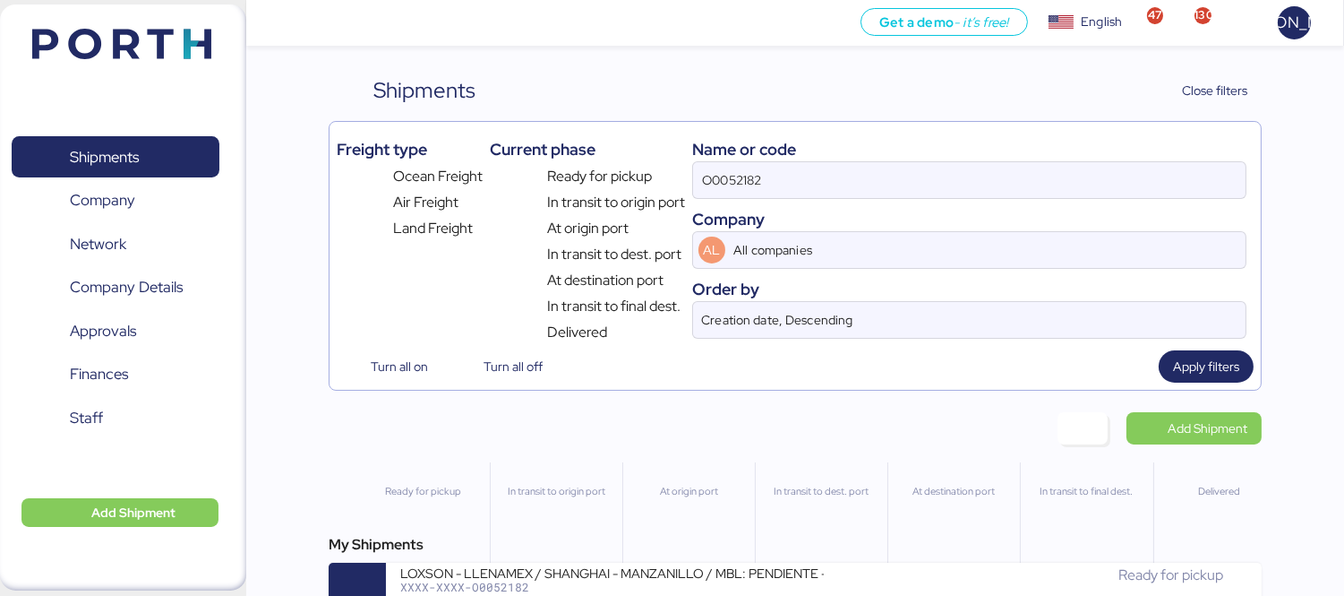
click at [748, 579] on div "LOXSON - LLENAMEX / SHANGHAI - MANZANILLO / MBL: PENDIENTE - HBL: KSSE250907965…" at bounding box center [612, 571] width 424 height 15
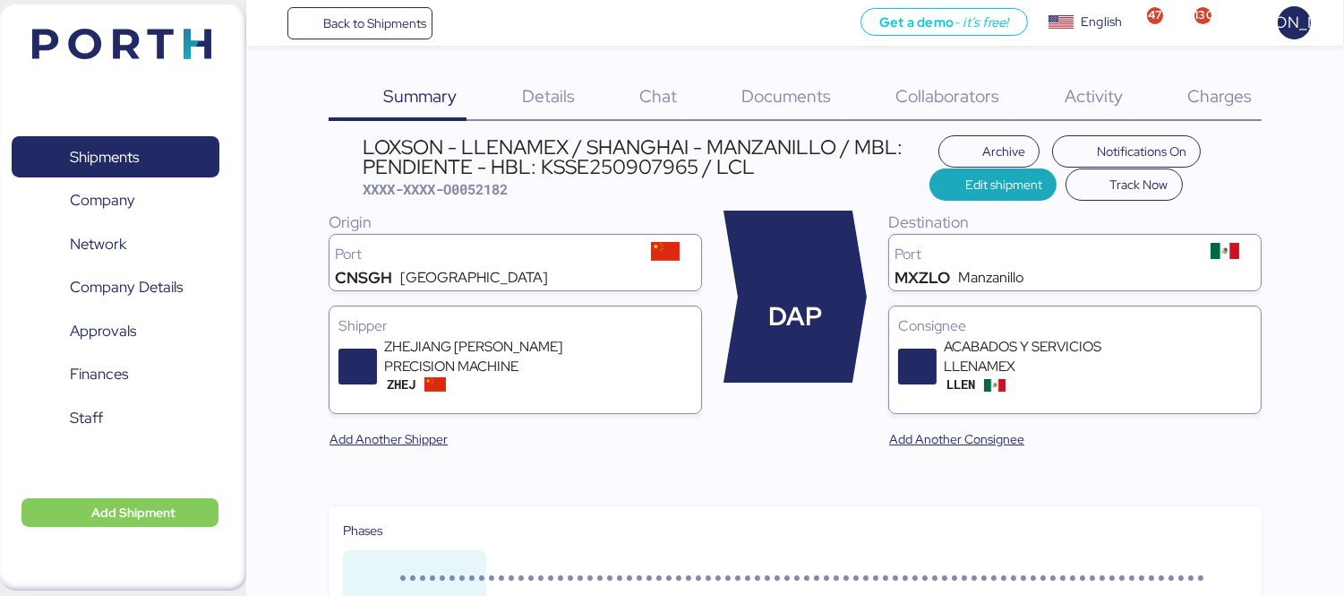
click at [799, 99] on span "Documents" at bounding box center [786, 95] width 90 height 23
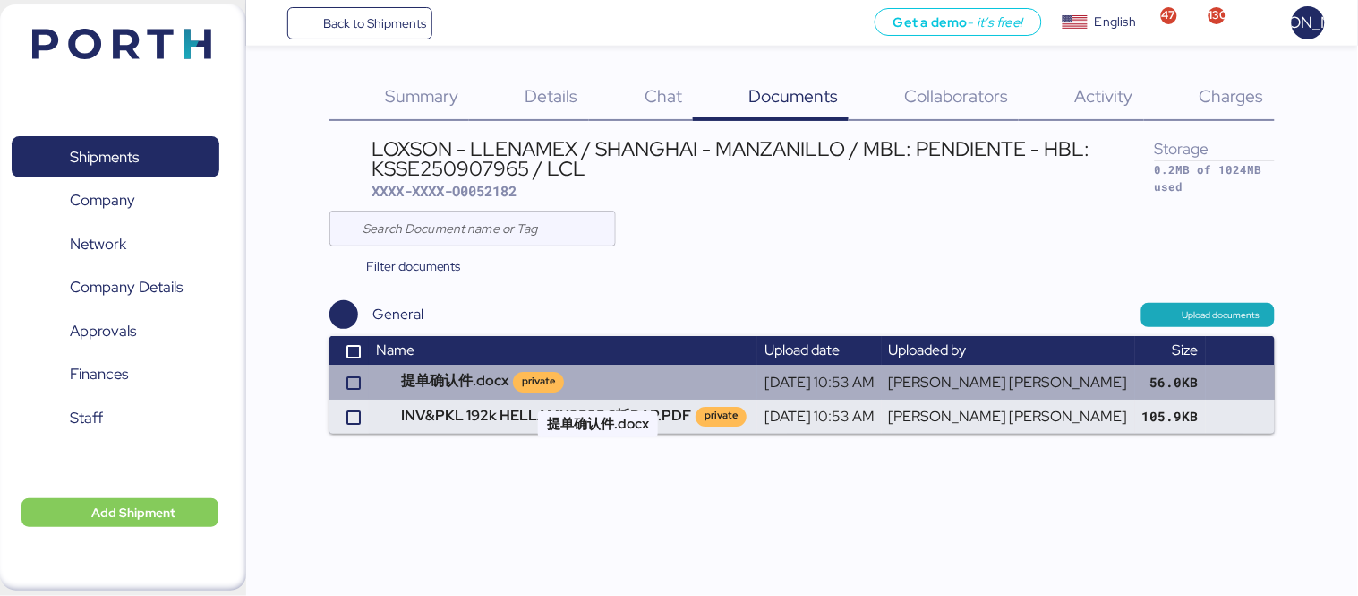
click at [555, 381] on div "private" at bounding box center [538, 380] width 33 height 15
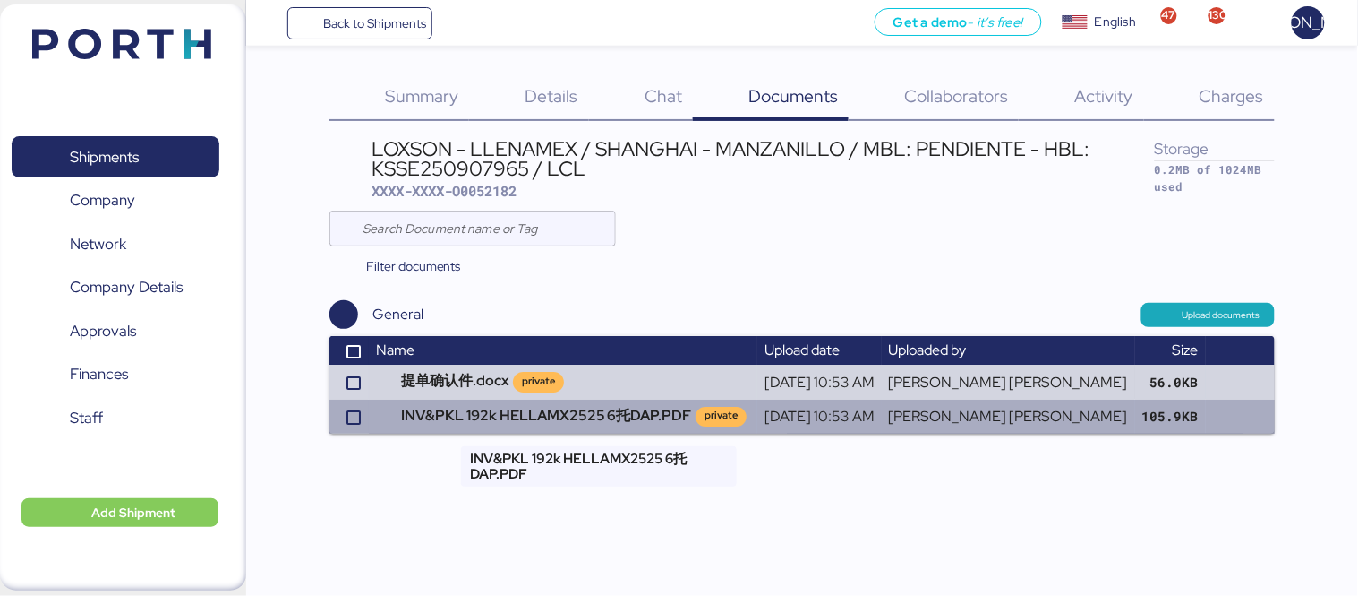
click at [576, 417] on td "INV&PKL 192k HELLAMX2525 6托DAP.PDF private" at bounding box center [563, 416] width 389 height 34
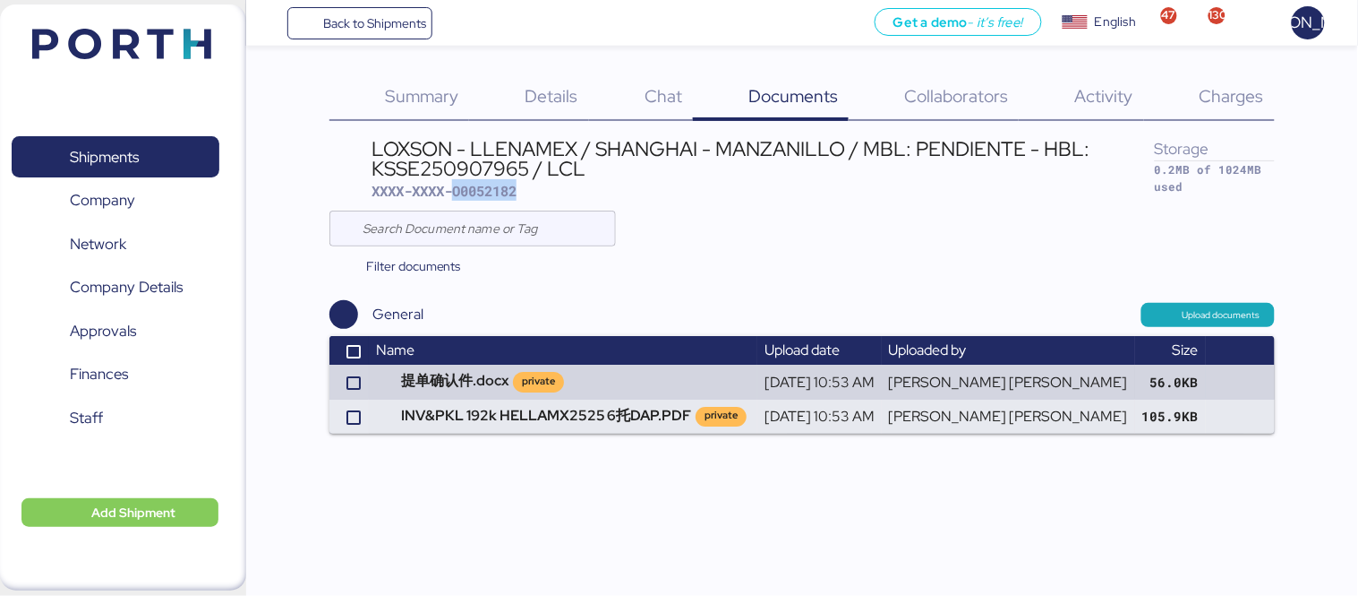
drag, startPoint x: 547, startPoint y: 188, endPoint x: 458, endPoint y: 189, distance: 89.6
click at [458, 189] on div "LOXSON - LLENAMEX / SHANGHAI - MANZANILLO / MBL: PENDIENTE - HBL: KSSE250907965…" at bounding box center [764, 170] width 784 height 62
click at [475, 166] on div "LOXSON - LLENAMEX / SHANGHAI - MANZANILLO / MBL: PENDIENTE - HBL: KSSE250907965…" at bounding box center [764, 159] width 784 height 40
copy div "KSSE250907965"
